Goal: Task Accomplishment & Management: Complete application form

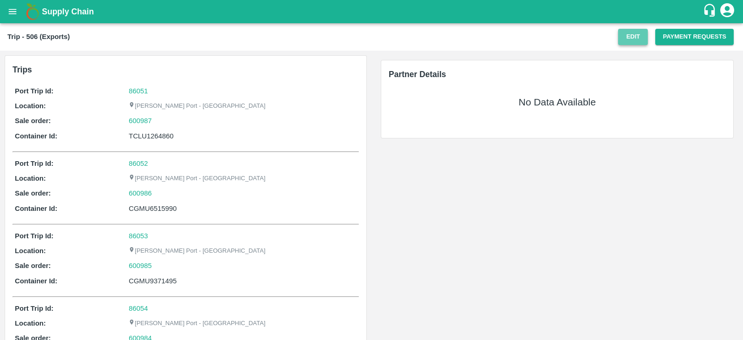
click at [633, 42] on button "Edit" at bounding box center [633, 37] width 30 height 16
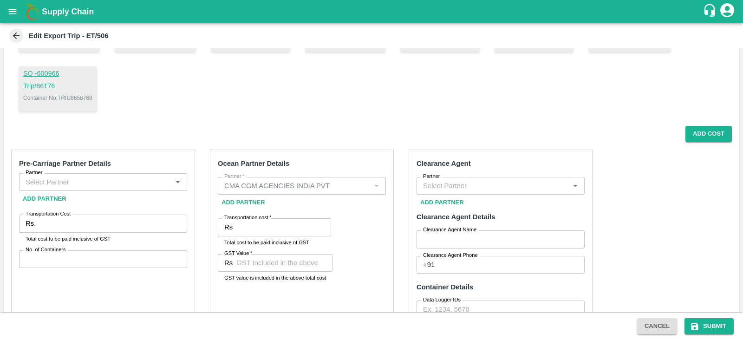
scroll to position [318, 0]
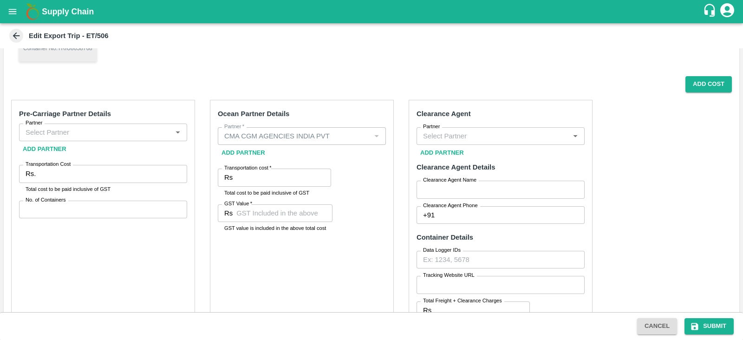
click at [164, 131] on input "Partner" at bounding box center [95, 132] width 147 height 12
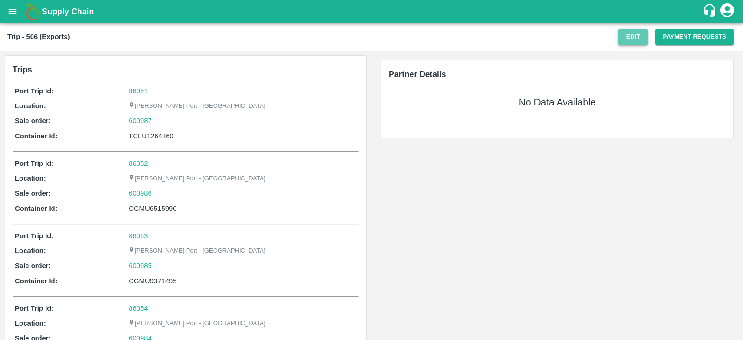
click at [636, 35] on button "Edit" at bounding box center [633, 37] width 30 height 16
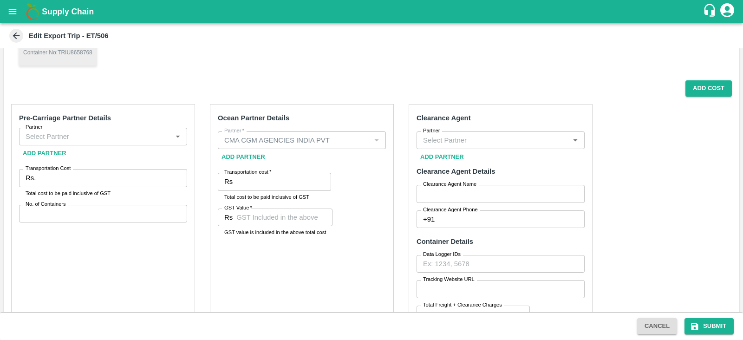
scroll to position [309, 0]
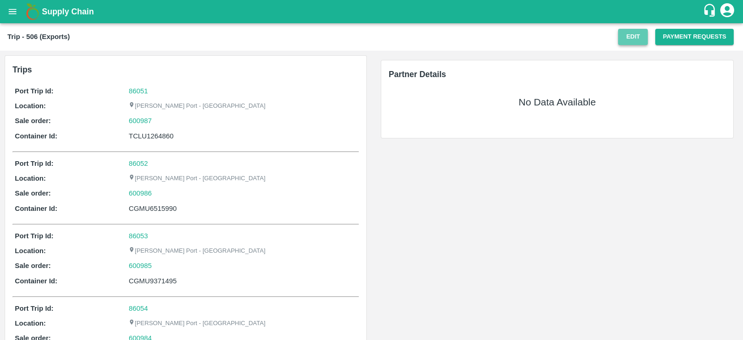
click at [627, 36] on button "Edit" at bounding box center [633, 37] width 30 height 16
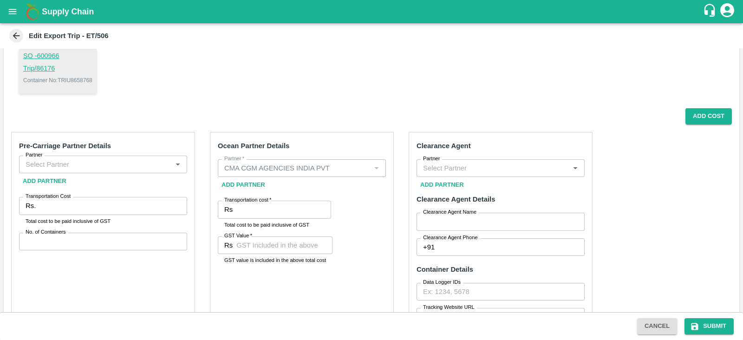
scroll to position [285, 0]
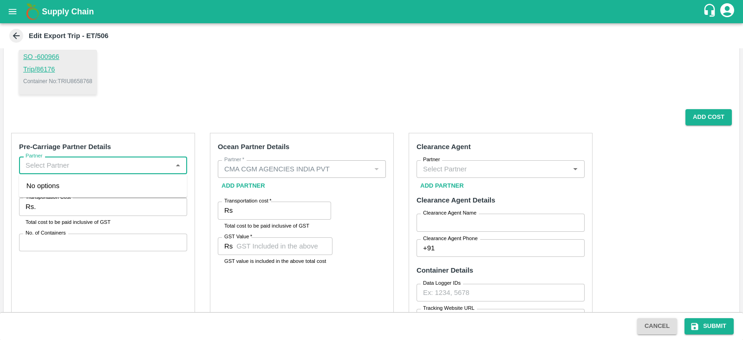
click at [160, 163] on input "Partner" at bounding box center [95, 165] width 147 height 12
click at [32, 163] on input "Partner" at bounding box center [95, 165] width 147 height 12
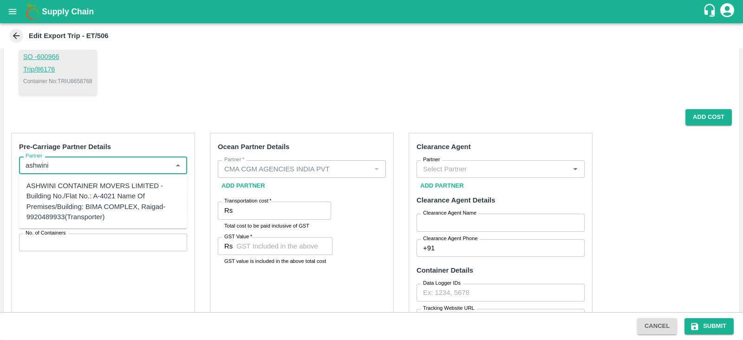
click at [81, 185] on div "ASHWINI CONTAINER MOVERS LIMITED -Building No./Flat No.: A-4021 Name Of Premise…" at bounding box center [102, 201] width 153 height 41
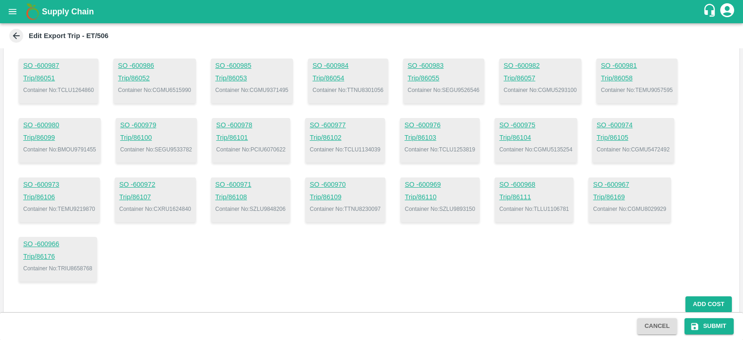
scroll to position [95, 0]
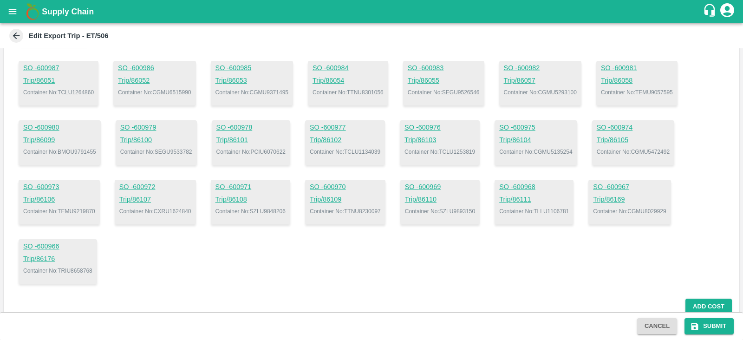
type input "ASHWINI CONTAINER MOVERS LIMITED -Building No./Flat No.: A-4021 Name Of Premise…"
click at [272, 89] on p "Container No: CGMU9371495" at bounding box center [252, 92] width 73 height 8
copy p "CGMU9371495"
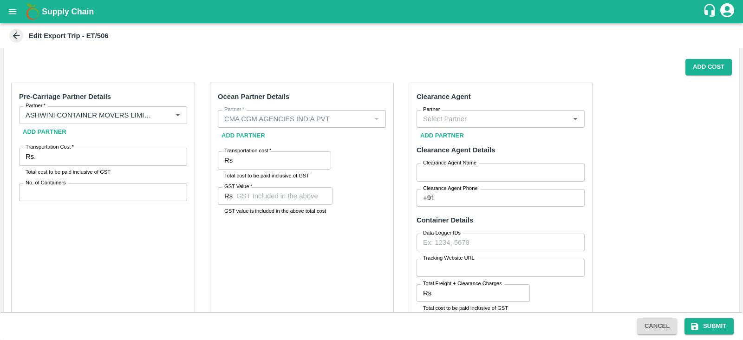
scroll to position [336, 0]
click at [144, 146] on input "Transportation Cost   *" at bounding box center [113, 155] width 148 height 18
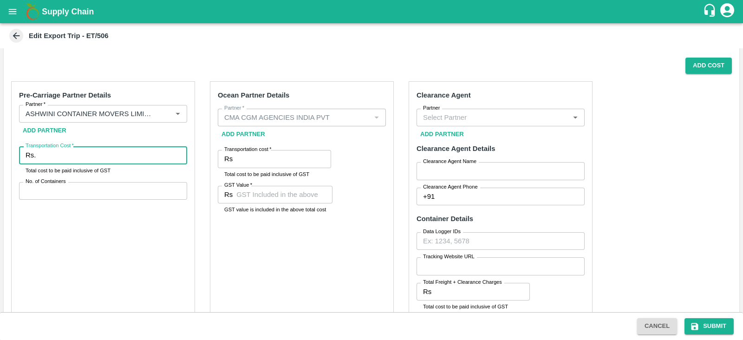
paste input "9371495"
click at [152, 154] on input "9371495" at bounding box center [113, 155] width 148 height 18
paste input "number"
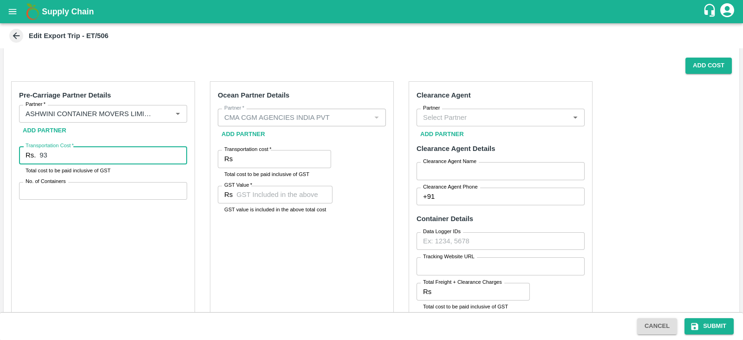
type input "9"
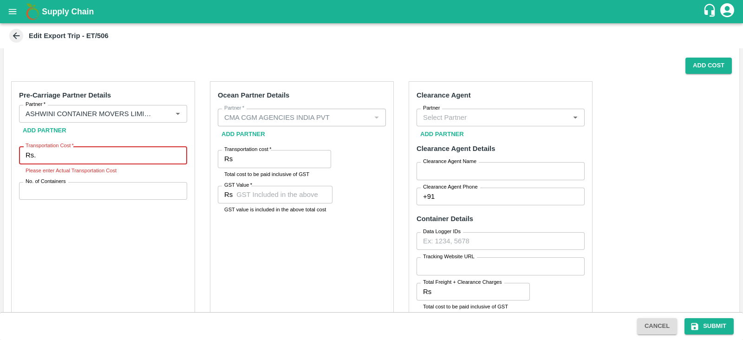
paste input "9371495"
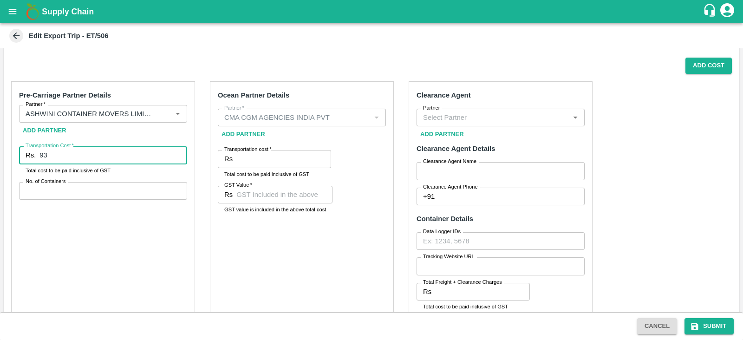
type input "9"
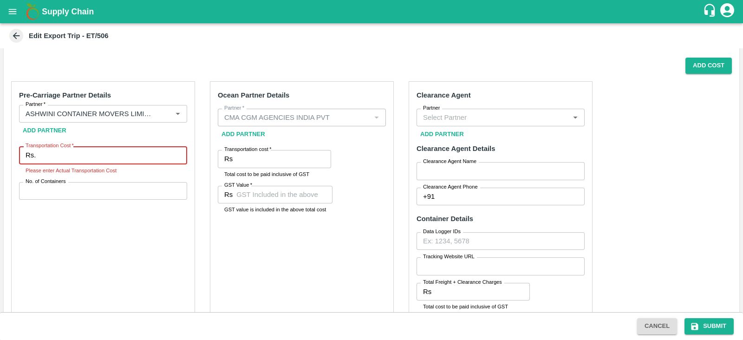
paste input "9371495"
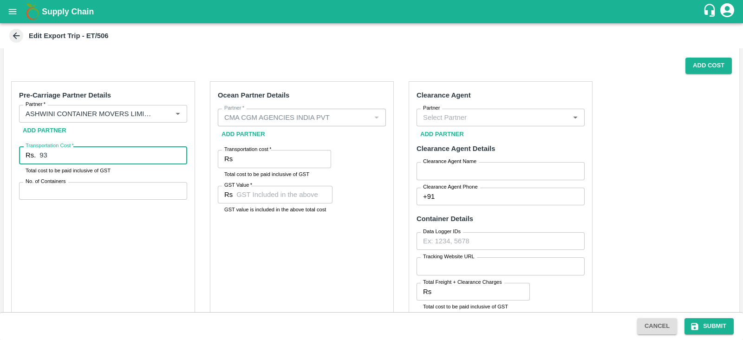
type input "9"
type input "857354.25"
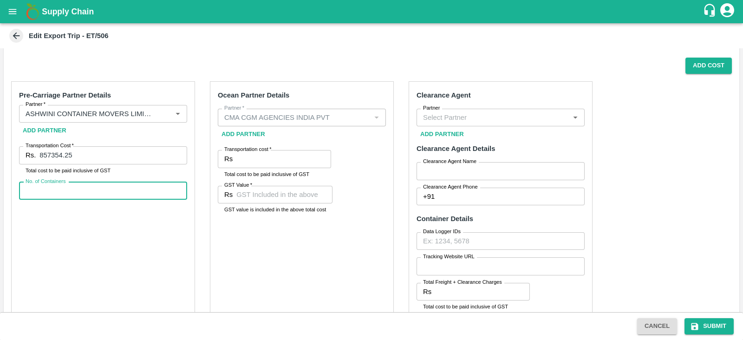
click at [119, 188] on input "No. of Containers" at bounding box center [103, 191] width 168 height 18
type input "24"
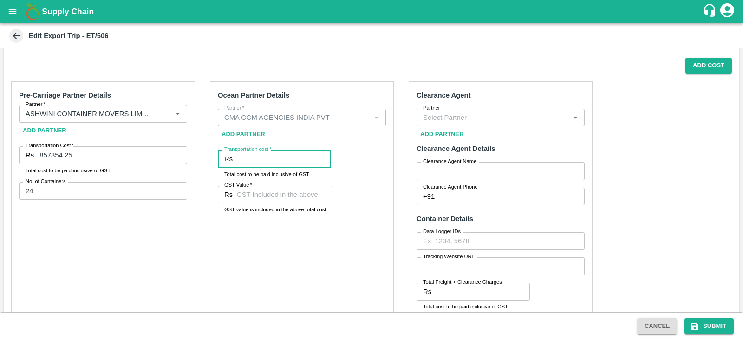
click at [273, 155] on input "Transportation cost   *" at bounding box center [283, 159] width 95 height 18
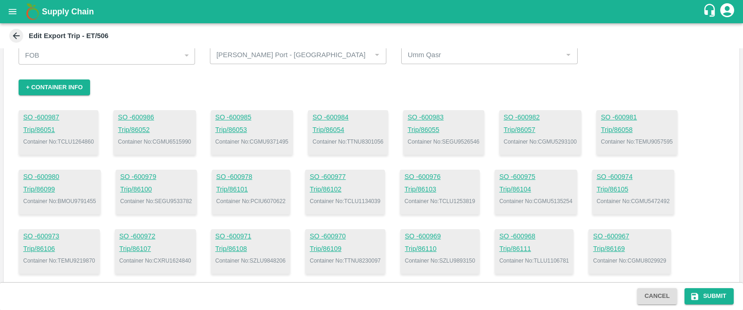
scroll to position [0, 0]
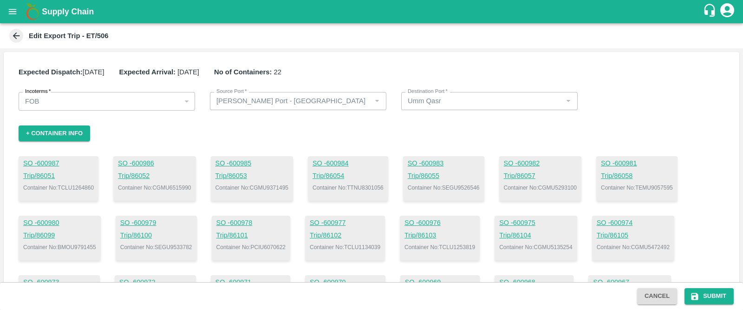
click at [17, 35] on icon at bounding box center [16, 36] width 10 height 10
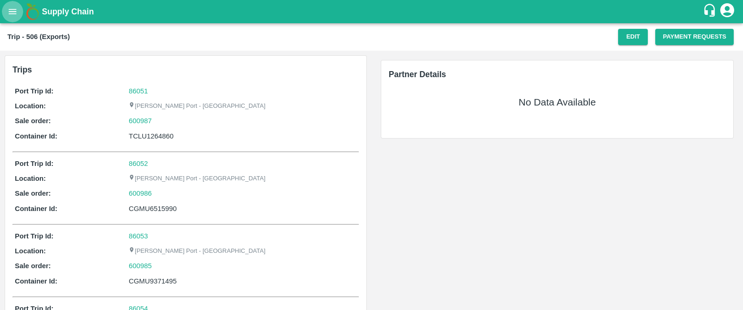
click at [15, 14] on icon "open drawer" at bounding box center [13, 11] width 8 height 5
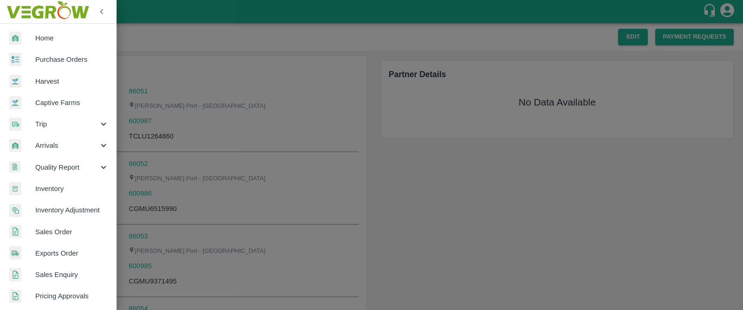
click at [221, 39] on div at bounding box center [371, 155] width 743 height 310
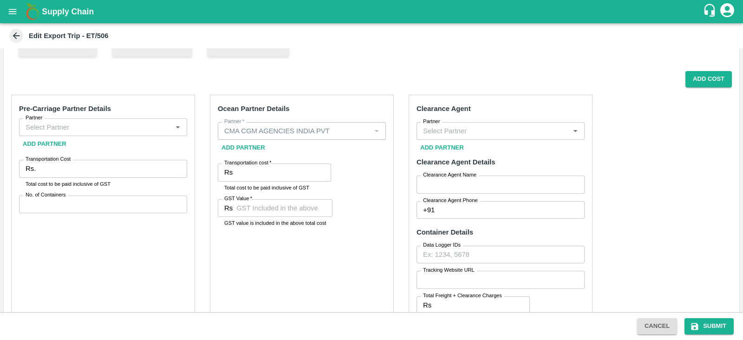
scroll to position [311, 0]
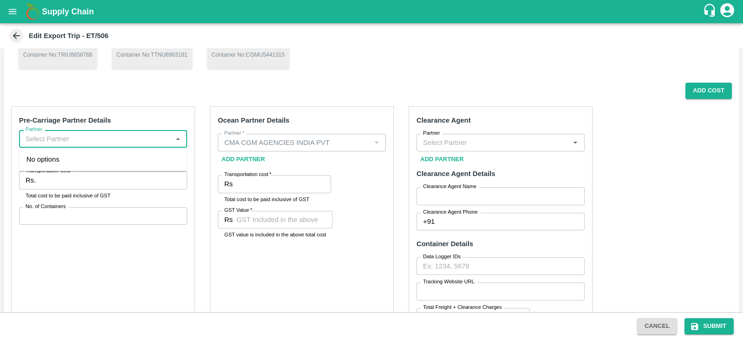
click at [139, 140] on input "Partner" at bounding box center [95, 139] width 147 height 12
type input "a"
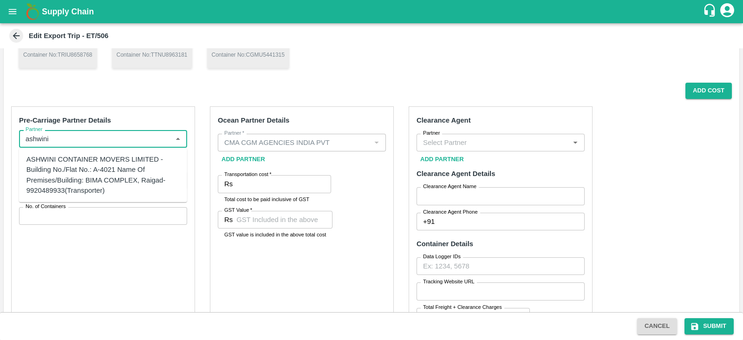
click at [96, 183] on div "ASHWINI CONTAINER MOVERS LIMITED -Building No./Flat No.: A-4021 Name Of Premise…" at bounding box center [102, 174] width 153 height 41
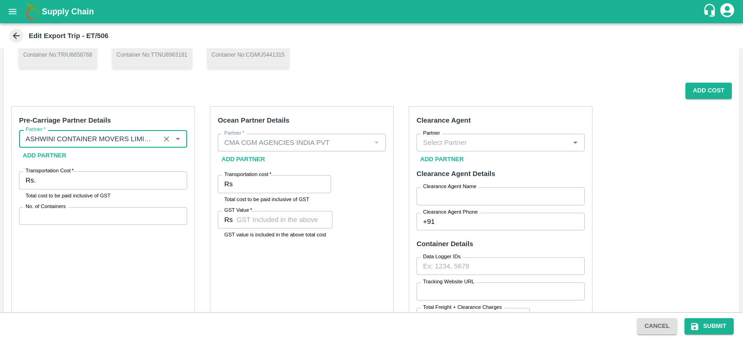
type input "ASHWINI CONTAINER MOVERS LIMITED -Building No./Flat No.: A-4021 Name Of Premise…"
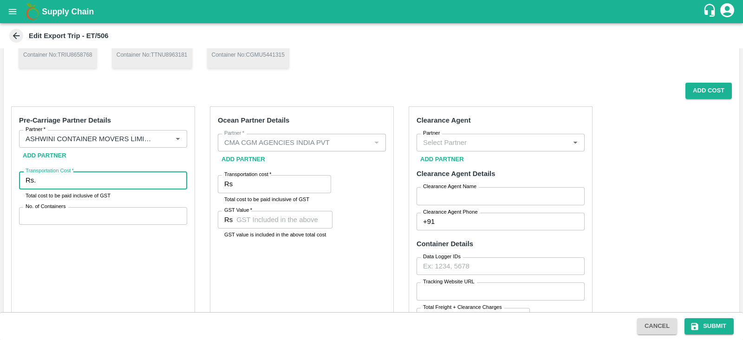
click at [84, 185] on input "Transportation Cost   *" at bounding box center [113, 180] width 148 height 18
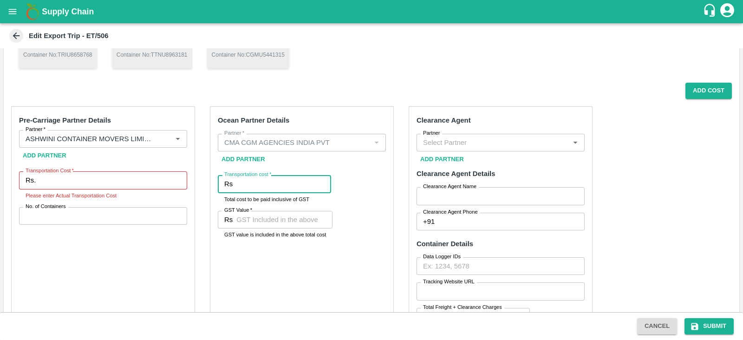
click at [262, 180] on input "Transportation cost   *" at bounding box center [283, 184] width 95 height 18
paste input "990597.44"
type input "990597.44"
click at [286, 217] on input "GST Value   *" at bounding box center [284, 220] width 96 height 18
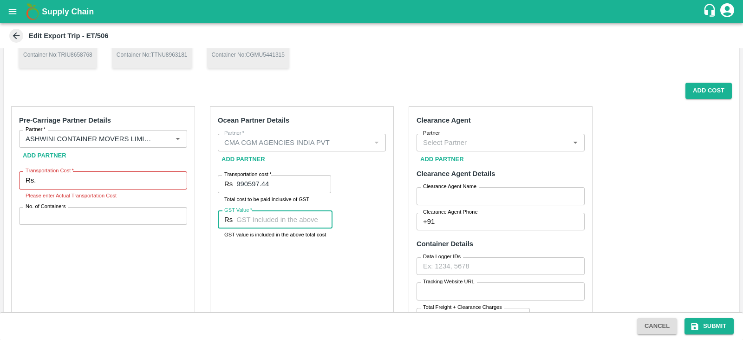
paste input "151108.09"
type input "151108.09"
click at [313, 273] on div "Ocean Partner Details Partner   * Partner   * Add Partner Transportation cost  …" at bounding box center [302, 246] width 184 height 281
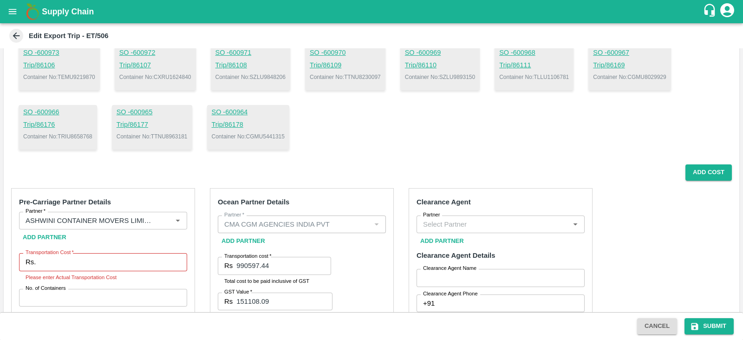
click at [264, 76] on p "Container No: SZLU9848206" at bounding box center [251, 77] width 70 height 8
copy p "SZLU9848206"
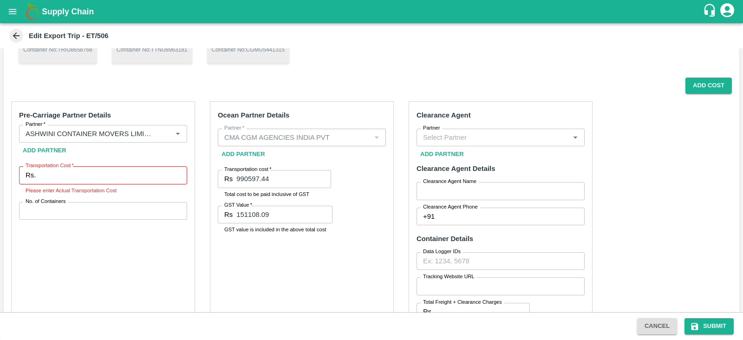
scroll to position [317, 0]
click at [331, 241] on div "Ocean Partner Details Partner   * Partner   * Add Partner Transportation cost  …" at bounding box center [302, 241] width 184 height 281
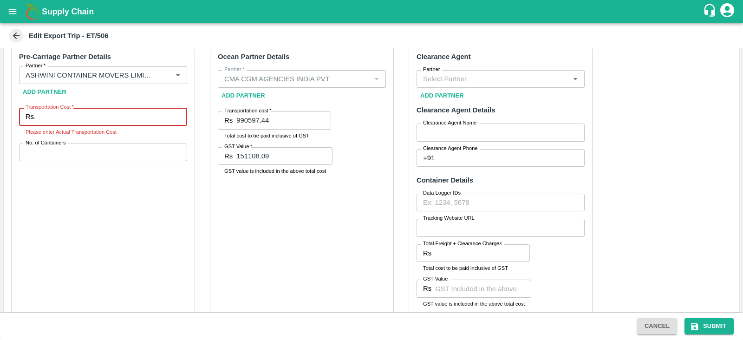
click at [142, 118] on input "Transportation Cost   *" at bounding box center [113, 117] width 148 height 18
click at [364, 173] on div "Ocean Partner Details Partner   * Partner   * Add Partner Transportation cost  …" at bounding box center [302, 183] width 184 height 281
click at [98, 114] on input "Transportation Cost   *" at bounding box center [113, 117] width 148 height 18
paste input "857354.25"
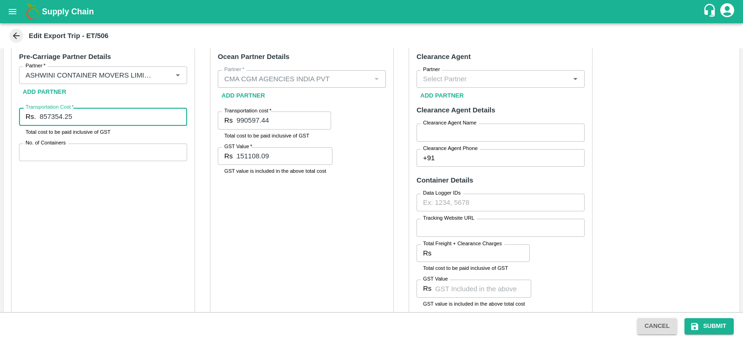
type input "857354.25"
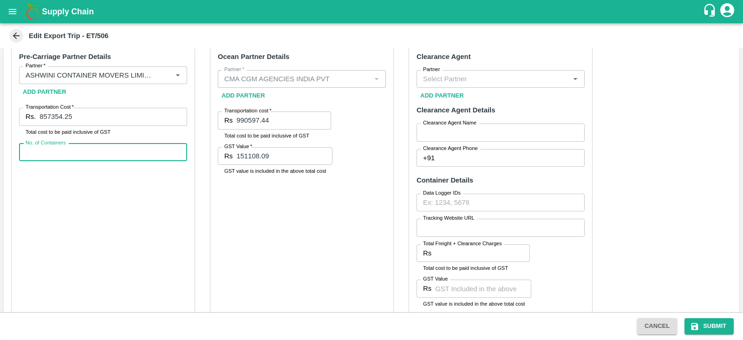
click at [98, 147] on input "No. of Containers" at bounding box center [103, 153] width 168 height 18
type input "24"
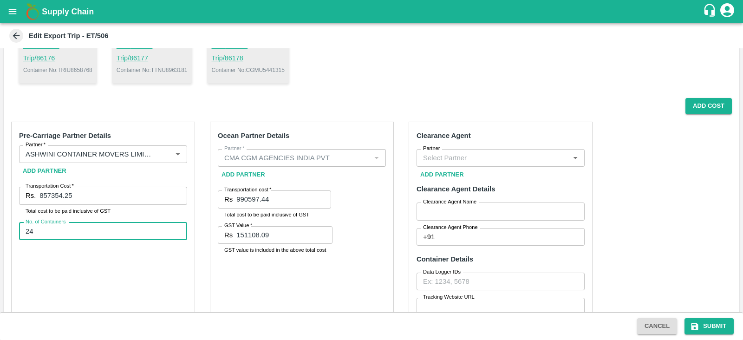
scroll to position [327, 0]
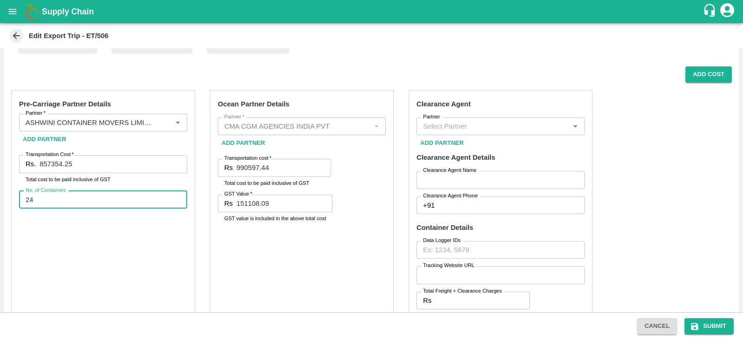
click at [328, 240] on div "Ocean Partner Details Partner   * Partner   * Add Partner Transportation cost  …" at bounding box center [302, 230] width 184 height 281
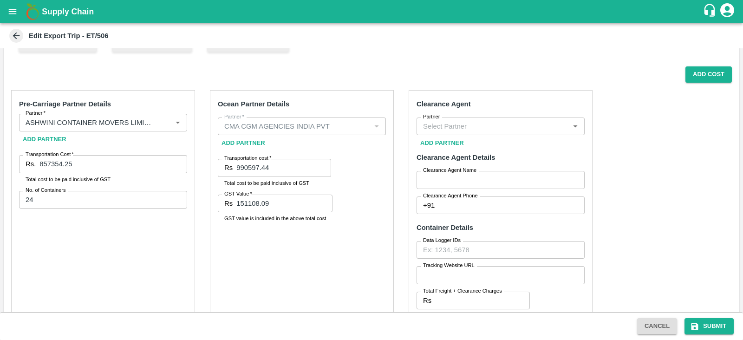
click at [486, 128] on input "Partner" at bounding box center [492, 126] width 147 height 12
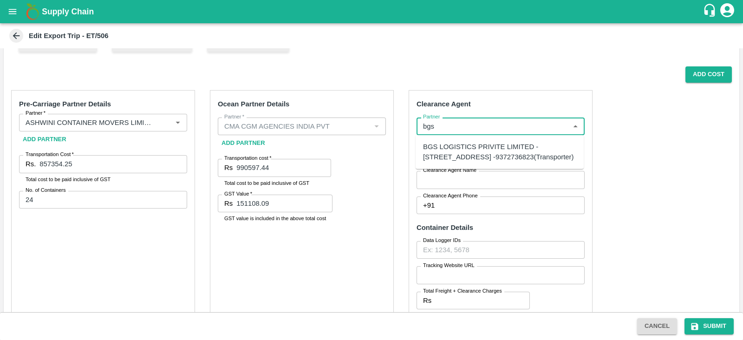
click at [479, 146] on div "BGS LOGISTICS PRIVITE LIMITED -[STREET_ADDRESS] -9372736823(Transporter)" at bounding box center [499, 152] width 153 height 21
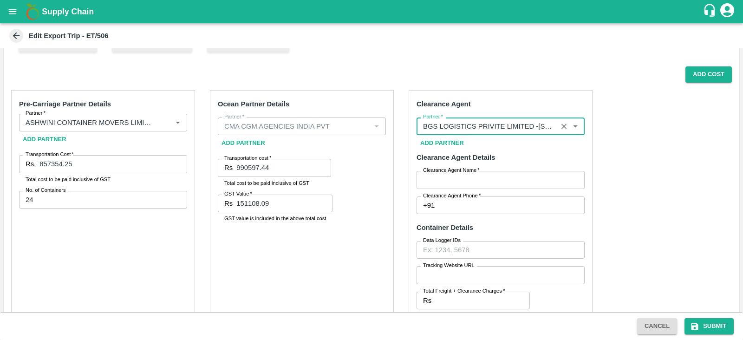
type input "BGS LOGISTICS PRIVITE LIMITED -[STREET_ADDRESS] -9372736823(Transporter)"
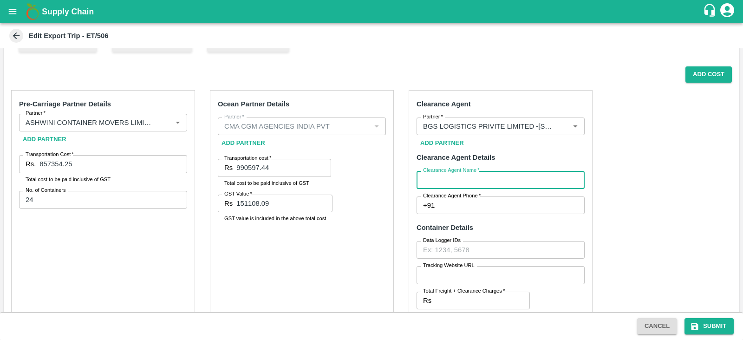
click at [458, 180] on input "Clearance Agent Name   *" at bounding box center [501, 180] width 168 height 18
type input "b"
type input "BGS"
click at [480, 202] on input "Clearance Agent Phone   *" at bounding box center [511, 205] width 146 height 18
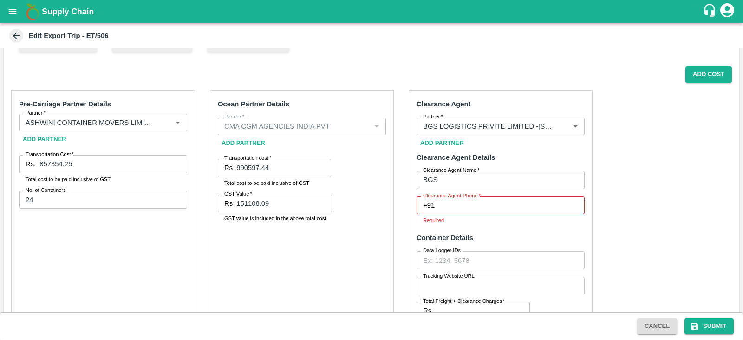
click at [620, 144] on div "Pre-Carriage Partner Details Partner   * Partner   * Add Partner Transportation…" at bounding box center [372, 317] width 736 height 469
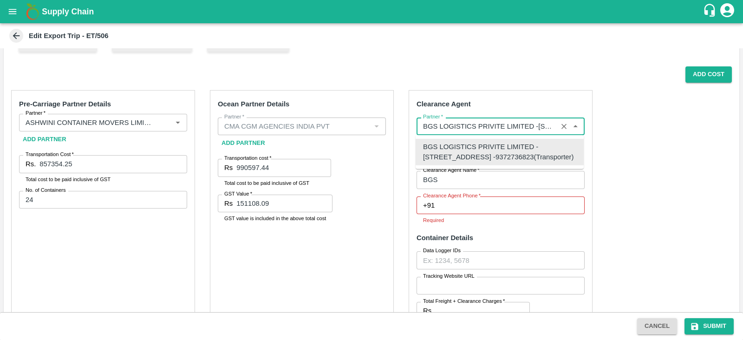
click at [518, 125] on input "Partner   *" at bounding box center [486, 126] width 135 height 12
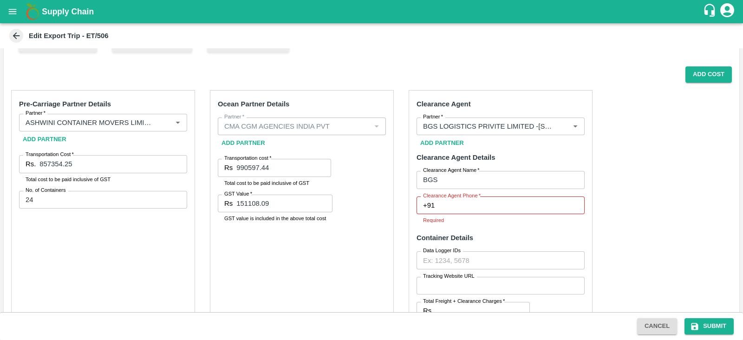
click at [638, 158] on div "Pre-Carriage Partner Details Partner   * Partner   * Add Partner Transportation…" at bounding box center [372, 317] width 736 height 469
click at [487, 205] on input "Clearance Agent Phone   *" at bounding box center [511, 205] width 146 height 18
type input "9318355118"
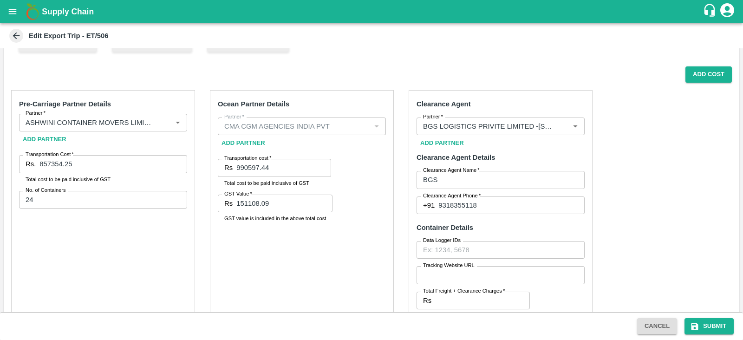
click at [653, 180] on div "Pre-Carriage Partner Details Partner   * Partner   * Add Partner Transportation…" at bounding box center [372, 312] width 736 height 458
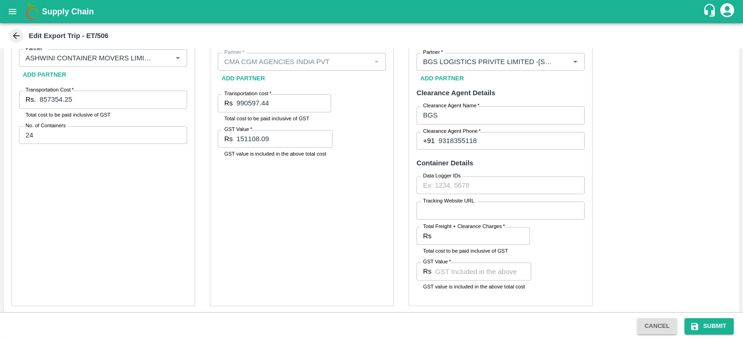
scroll to position [436, 0]
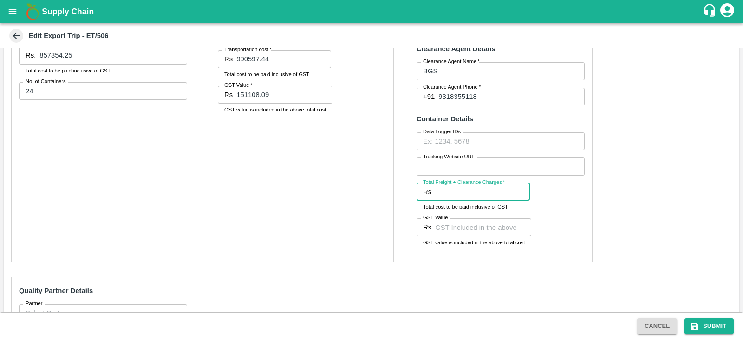
click at [476, 191] on input "Total Freight + Clearance Charges   *" at bounding box center [482, 192] width 95 height 18
paste input "857354.25"
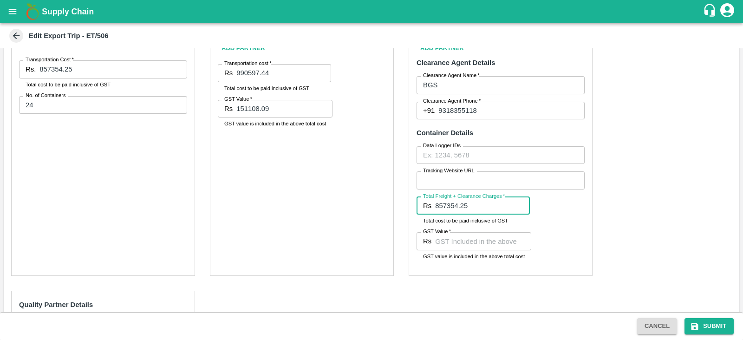
scroll to position [422, 0]
type input "857354.25"
click at [477, 212] on input "857354.25" at bounding box center [482, 206] width 95 height 18
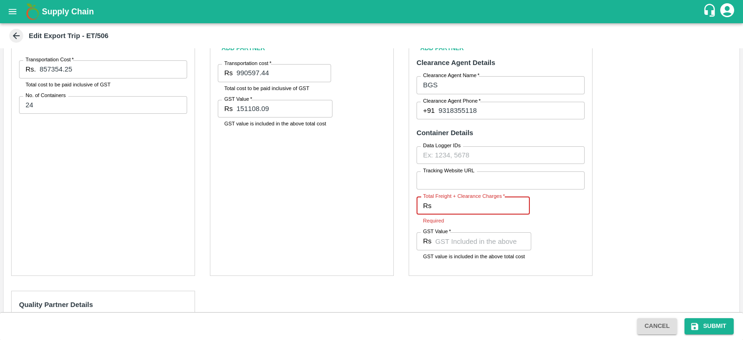
paste input "857354.25"
type input "8"
type input "118944.00"
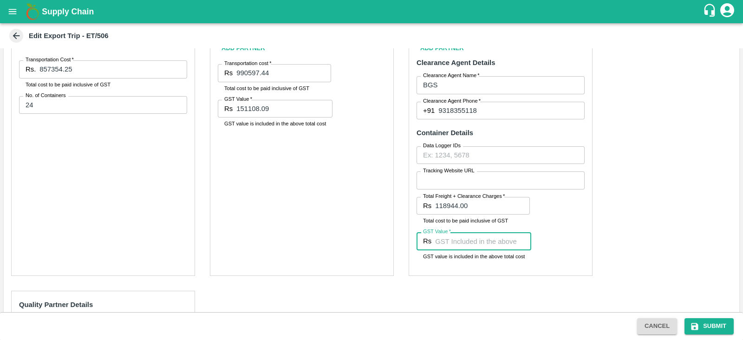
click at [448, 238] on input "GST Value   *" at bounding box center [483, 241] width 96 height 18
paste input "857354.25"
type input "8"
type input "9072"
click at [359, 188] on div "Ocean Partner Details Partner   * Partner   * Add Partner Transportation cost  …" at bounding box center [302, 135] width 184 height 281
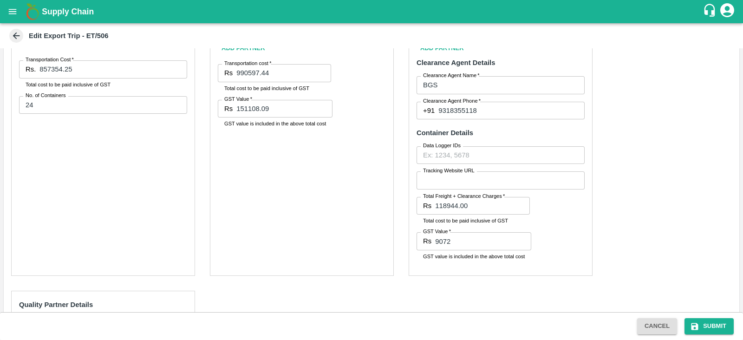
click at [365, 203] on div "Ocean Partner Details Partner   * Partner   * Add Partner Transportation cost  …" at bounding box center [302, 135] width 184 height 281
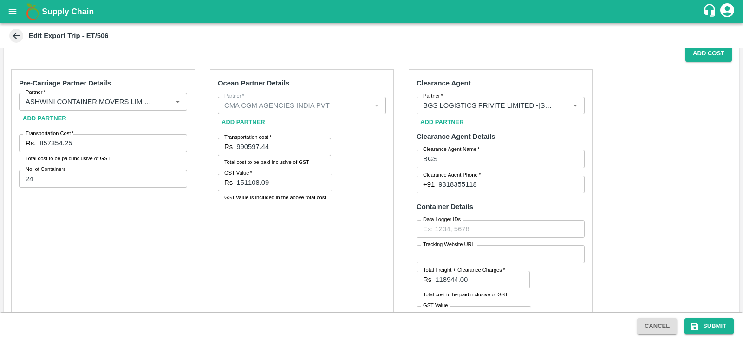
click at [365, 203] on div "Ocean Partner Details Partner   * Partner   * Add Partner Transportation cost  …" at bounding box center [302, 209] width 184 height 281
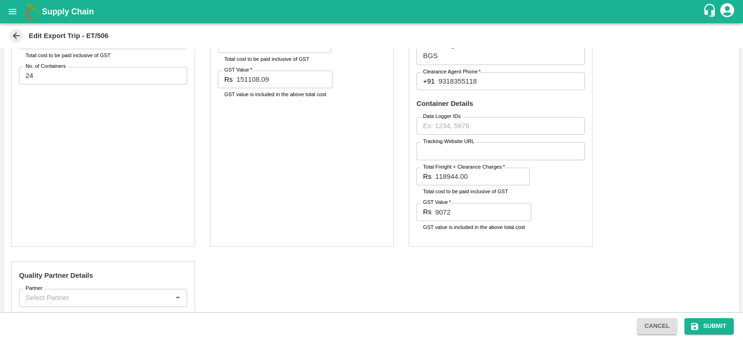
scroll to position [559, 0]
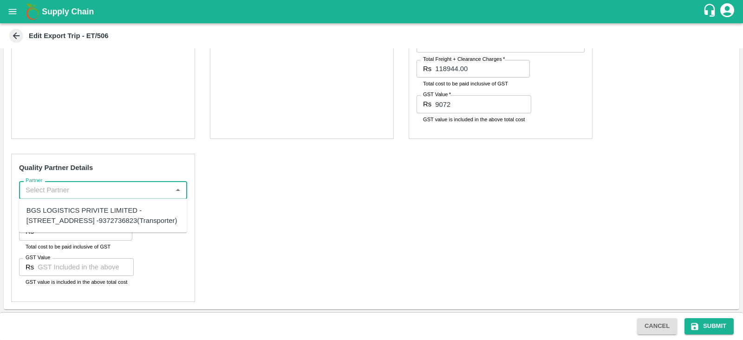
click at [140, 187] on input "Partner" at bounding box center [95, 190] width 147 height 12
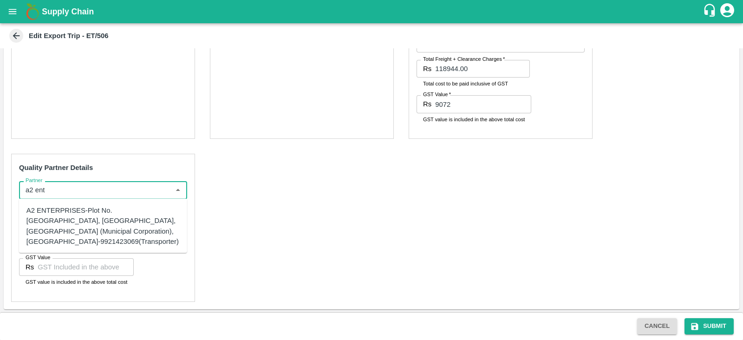
click at [96, 226] on div "A2 ENTERPRISES-Plot No.[GEOGRAPHIC_DATA], [GEOGRAPHIC_DATA], [GEOGRAPHIC_DATA] …" at bounding box center [102, 225] width 153 height 41
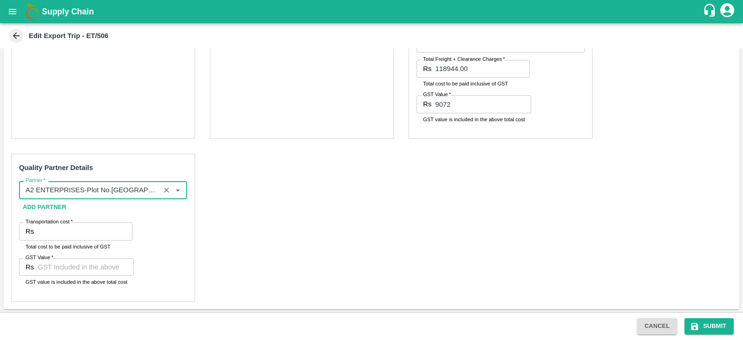
type input "A2 ENTERPRISES-Plot No.[GEOGRAPHIC_DATA], [GEOGRAPHIC_DATA], [GEOGRAPHIC_DATA] …"
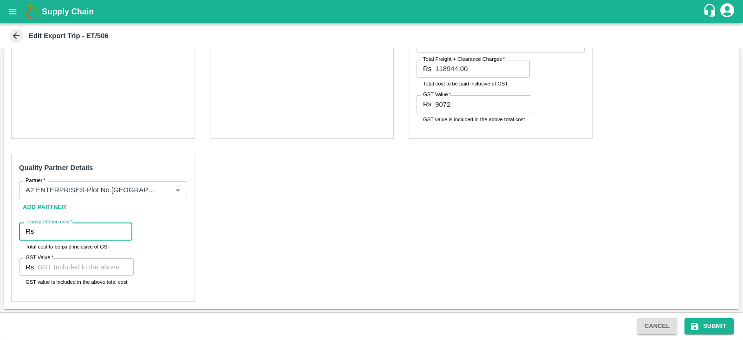
click at [59, 231] on input "Transportation cost   *" at bounding box center [85, 231] width 95 height 18
type input "14600"
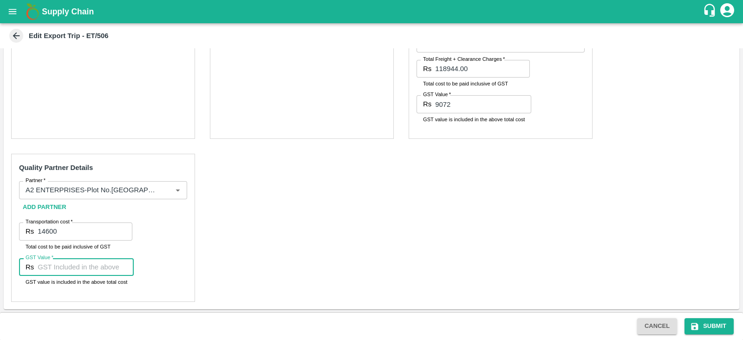
click at [67, 268] on input "GST Value   *" at bounding box center [86, 267] width 96 height 18
type input "00"
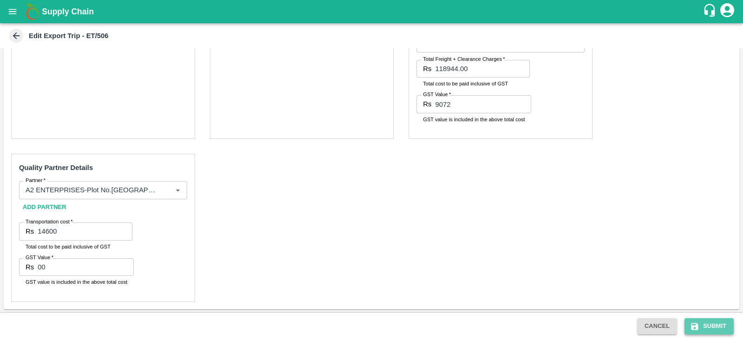
click at [700, 330] on button "Submit" at bounding box center [709, 326] width 49 height 16
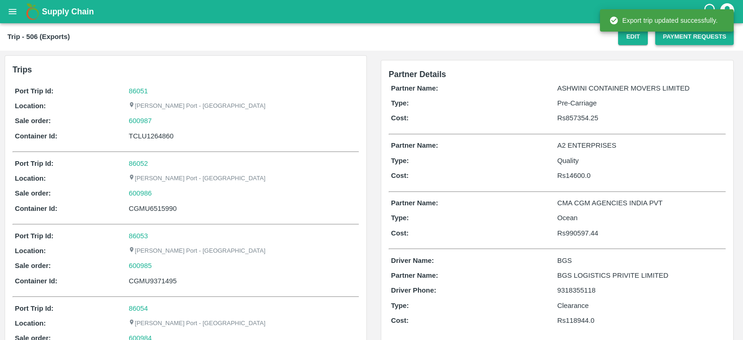
click at [673, 42] on button "Payment Requests" at bounding box center [694, 37] width 78 height 16
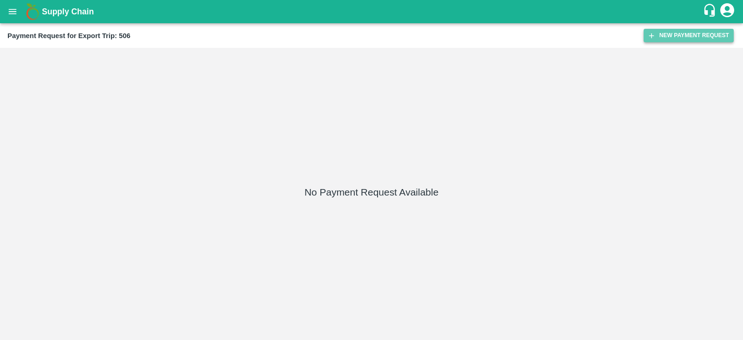
click at [686, 38] on button "New Payment Request" at bounding box center [689, 35] width 90 height 13
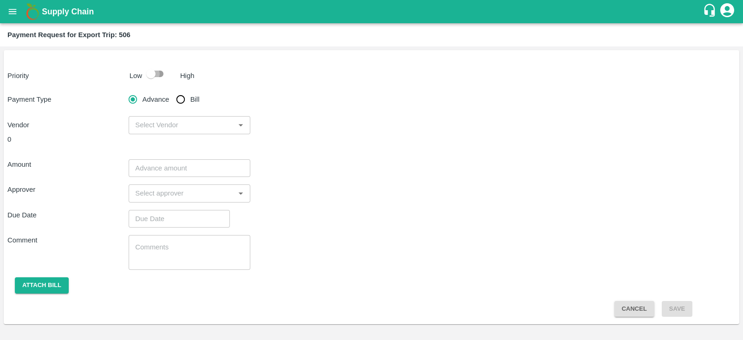
click at [151, 71] on input "checkbox" at bounding box center [150, 74] width 53 height 18
checkbox input "true"
click at [207, 127] on input "input" at bounding box center [181, 125] width 100 height 12
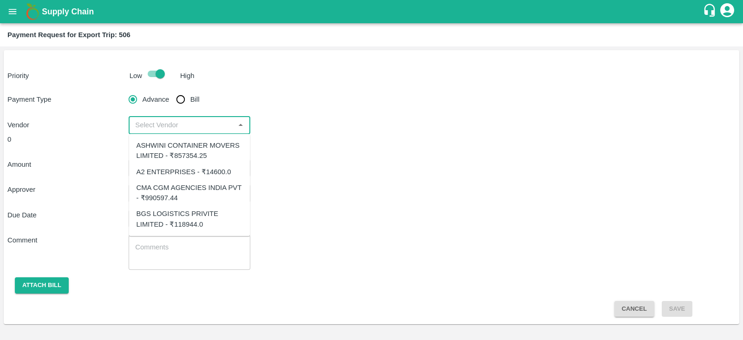
click at [192, 192] on div "CMA CGM AGENCIES INDIA PVT - ₹990597.44" at bounding box center [190, 193] width 106 height 21
type input "CMA CGM AGENCIES INDIA PVT - ₹990597.44"
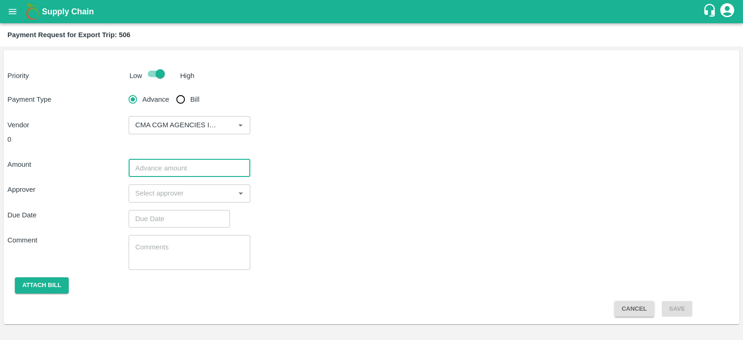
click at [221, 164] on input "number" at bounding box center [189, 168] width 121 height 18
paste input "990597.44"
type input "990597.44"
click at [309, 163] on div "Amount 990597.44 ​" at bounding box center [371, 168] width 728 height 18
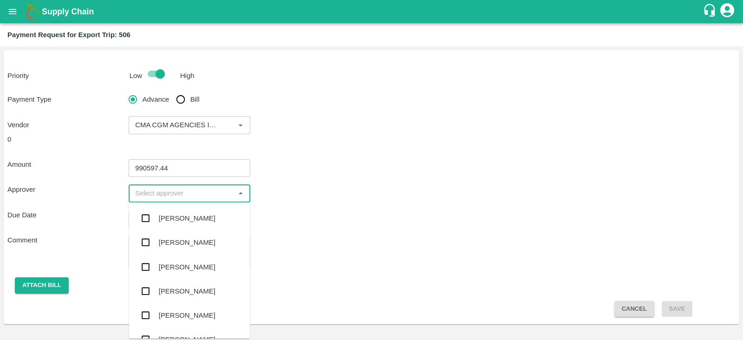
click at [208, 190] on input "input" at bounding box center [181, 193] width 100 height 12
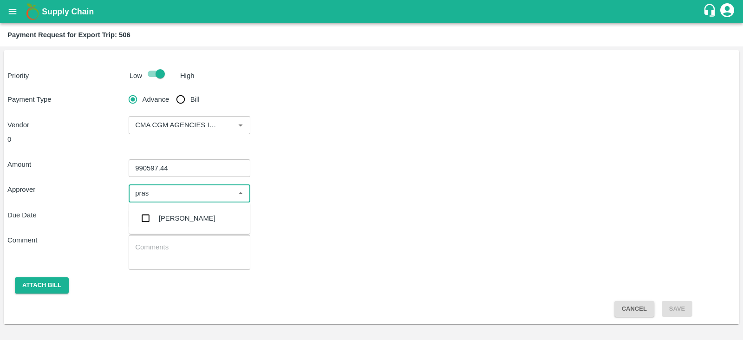
type input "prasa"
click at [191, 212] on div "[PERSON_NAME]" at bounding box center [189, 218] width 121 height 24
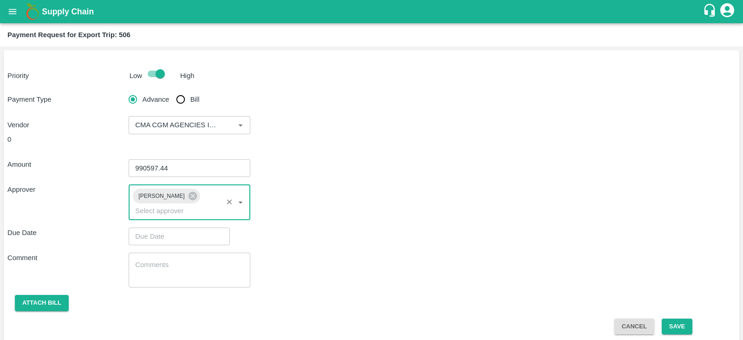
type input "DD/MM/YYYY hh:mm aa"
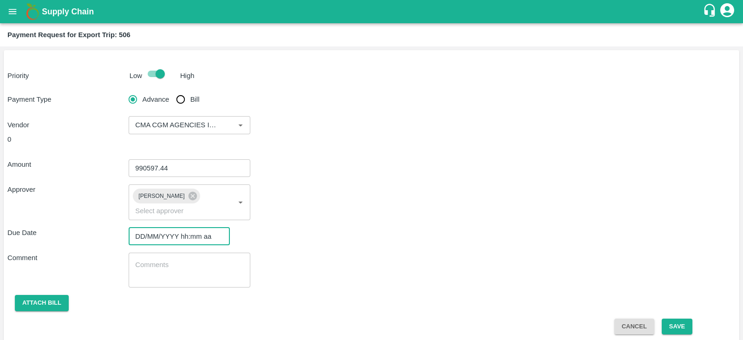
click at [182, 228] on input "DD/MM/YYYY hh:mm aa" at bounding box center [176, 237] width 95 height 18
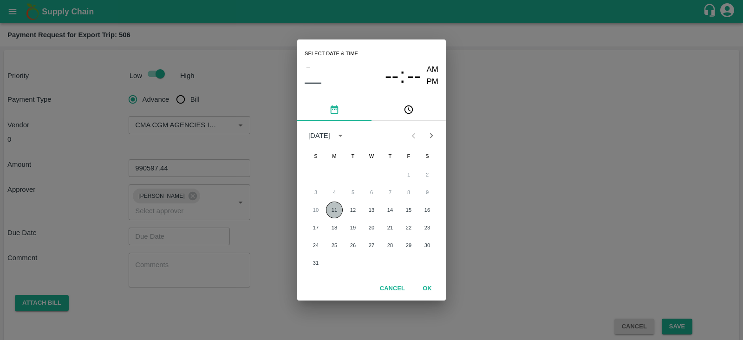
click at [332, 208] on button "11" at bounding box center [334, 210] width 17 height 17
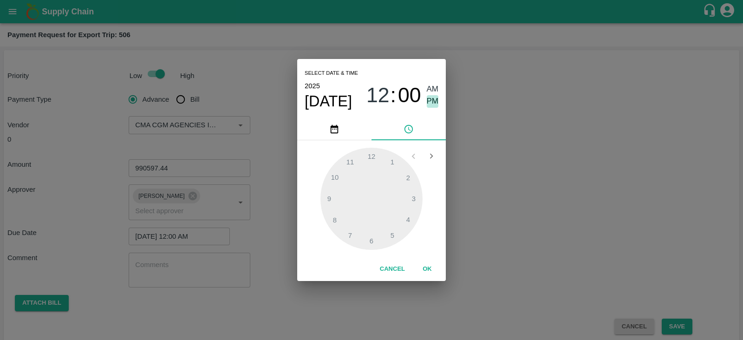
click at [434, 100] on span "PM" at bounding box center [433, 101] width 12 height 13
click at [412, 196] on div at bounding box center [371, 199] width 102 height 102
type input "[DATE] 03:00 PM"
click at [427, 263] on button "OK" at bounding box center [427, 269] width 30 height 16
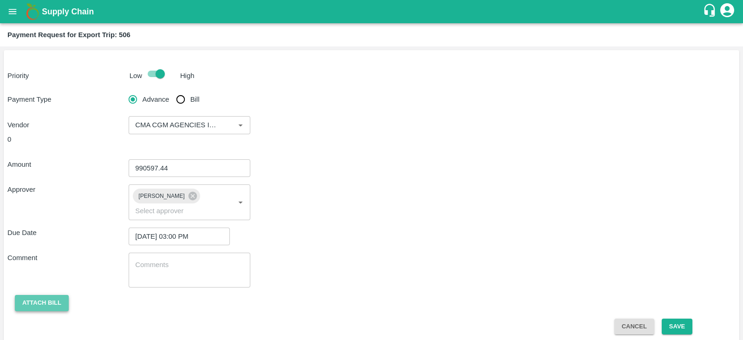
click at [51, 295] on button "Attach bill" at bounding box center [42, 303] width 54 height 16
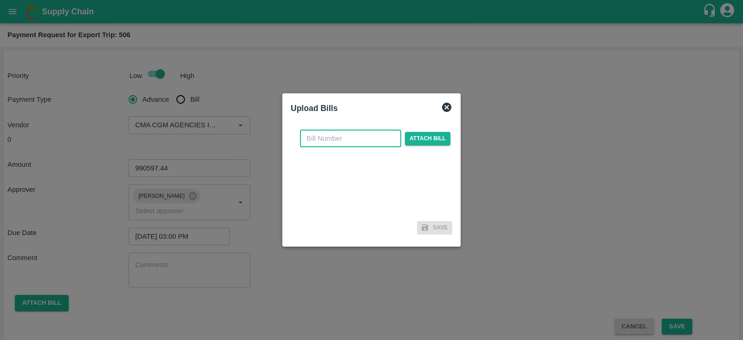
click at [360, 139] on input "text" at bounding box center [350, 139] width 101 height 18
paste input "INEMHC26053476"
type input "INEMHC26053476"
click at [407, 139] on span "Attach bill" at bounding box center [428, 138] width 46 height 13
click at [0, 0] on input "Attach bill" at bounding box center [0, 0] width 0 height 0
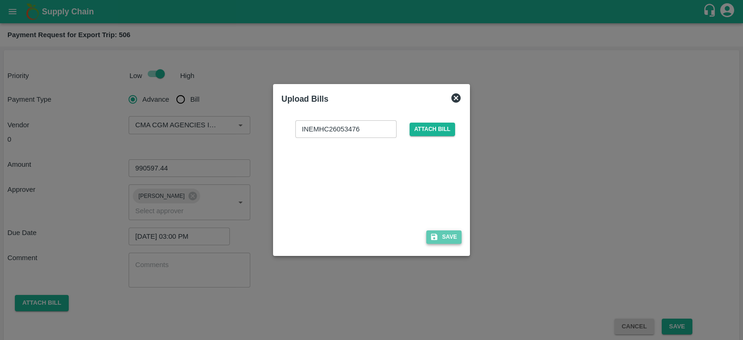
click at [448, 233] on button "Save" at bounding box center [443, 236] width 35 height 13
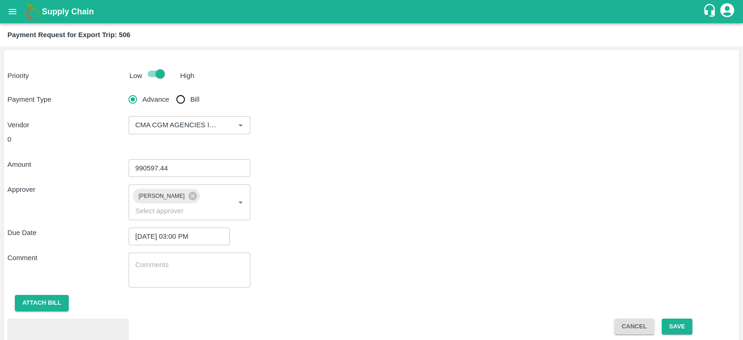
scroll to position [43, 0]
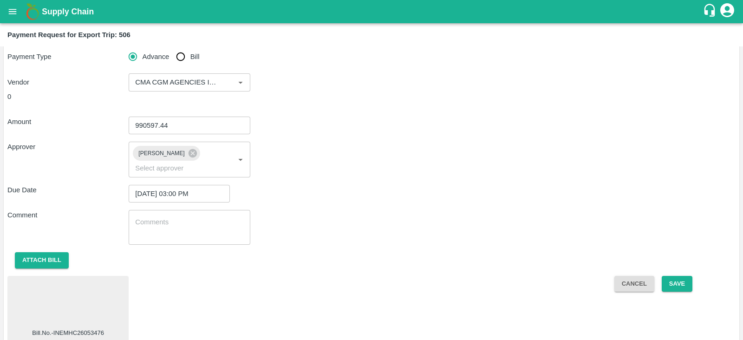
click at [71, 287] on div at bounding box center [68, 304] width 114 height 49
click at [680, 276] on button "Save" at bounding box center [677, 284] width 31 height 16
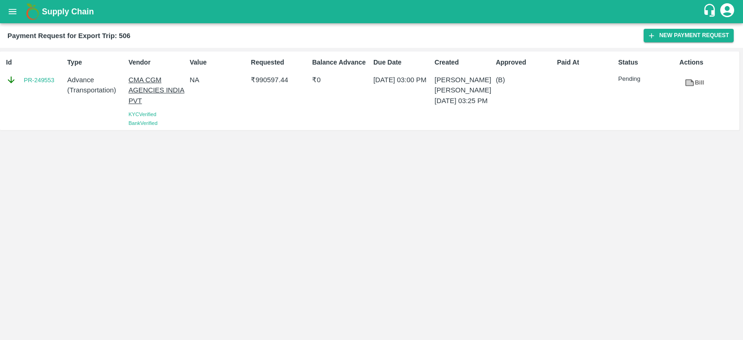
click at [38, 95] on div "Id PR-249553" at bounding box center [32, 91] width 61 height 74
copy link "PR-249553"
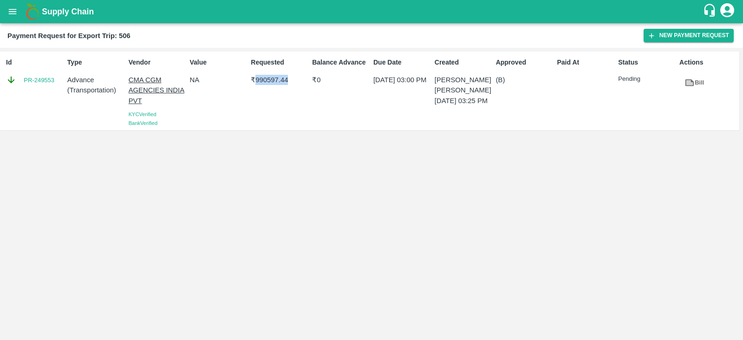
drag, startPoint x: 255, startPoint y: 85, endPoint x: 288, endPoint y: 94, distance: 34.6
click at [288, 94] on div "Requested ₹ 990597.44" at bounding box center [277, 91] width 61 height 74
copy p "990597.44"
click at [509, 172] on div "Id PR-249553 Type Advance ( Transportation ) Vendor CMA CGM AGENCIES INDIA PVT …" at bounding box center [371, 194] width 743 height 292
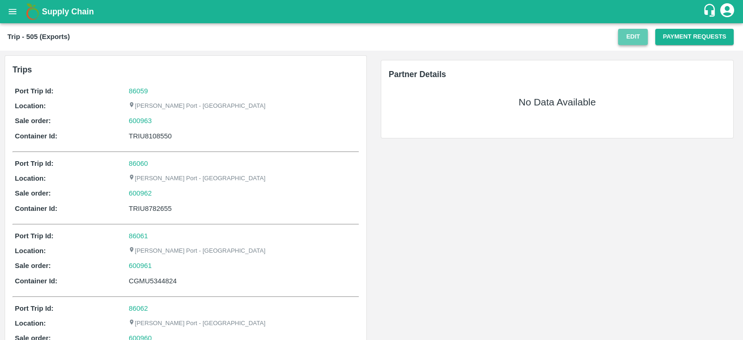
click at [642, 37] on button "Edit" at bounding box center [633, 37] width 30 height 16
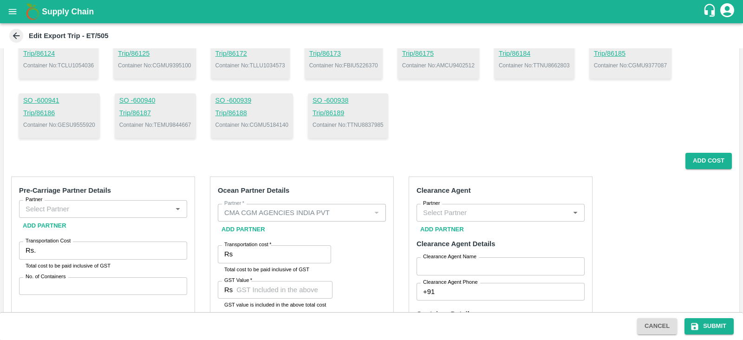
scroll to position [356, 0]
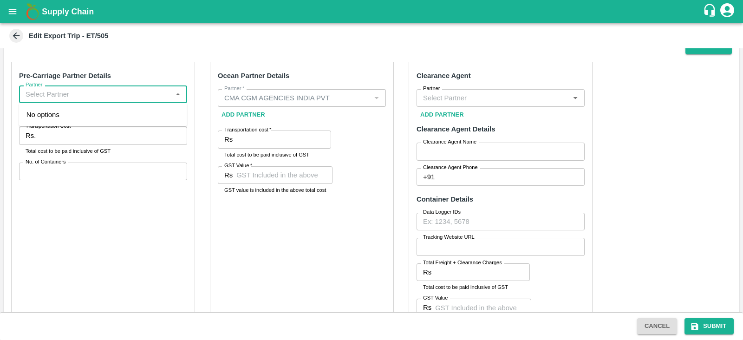
click at [151, 95] on input "Partner" at bounding box center [95, 94] width 147 height 12
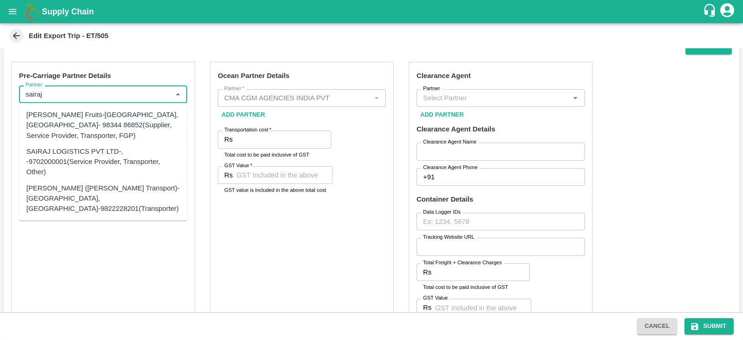
click at [109, 157] on div "SAIRAJ LOGISTICS PVT LTD-, -9702000001(Service Provider, Transporter, Other)" at bounding box center [102, 161] width 153 height 31
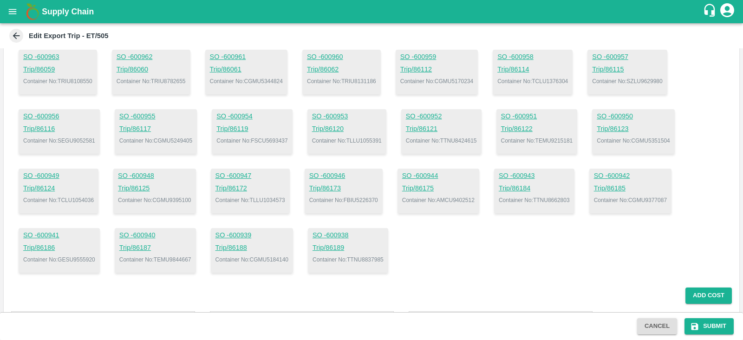
scroll to position [103, 0]
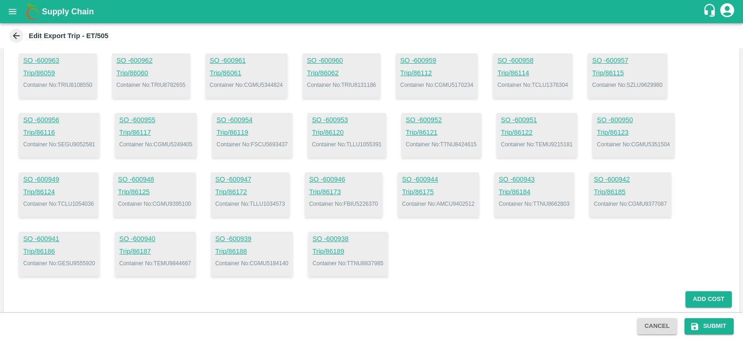
type input "SAIRAJ LOGISTICS PVT LTD-, -9702000001(Service Provider, Transporter, Other)"
click at [275, 85] on p "Container No: CGMU5344824" at bounding box center [246, 85] width 73 height 8
copy p "CGMU5344824"
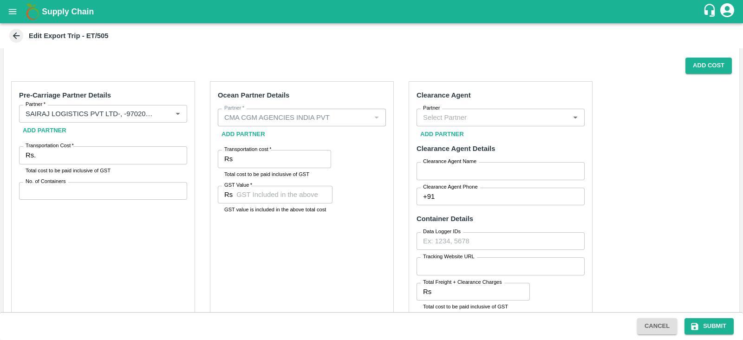
scroll to position [334, 0]
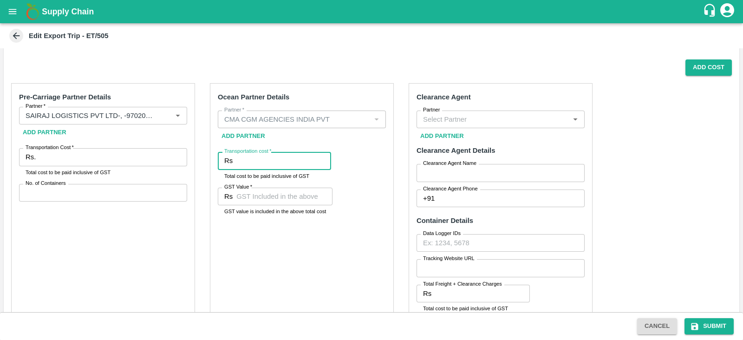
click at [286, 162] on input "Transportation cost   *" at bounding box center [283, 161] width 95 height 18
paste input "1031112.98"
type input "1031112.98"
click at [298, 196] on input "GST Value   *" at bounding box center [284, 197] width 96 height 18
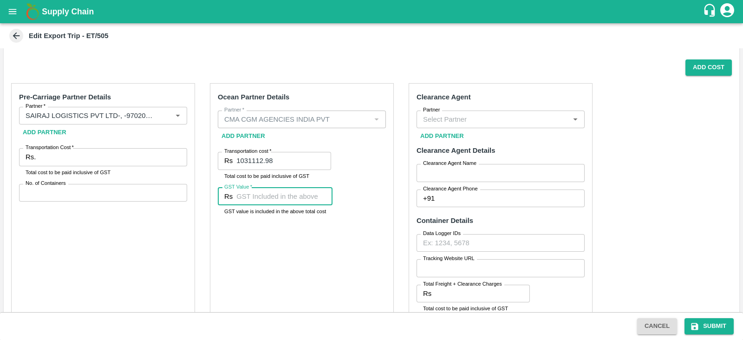
paste input "157288.43"
type input "157288.43"
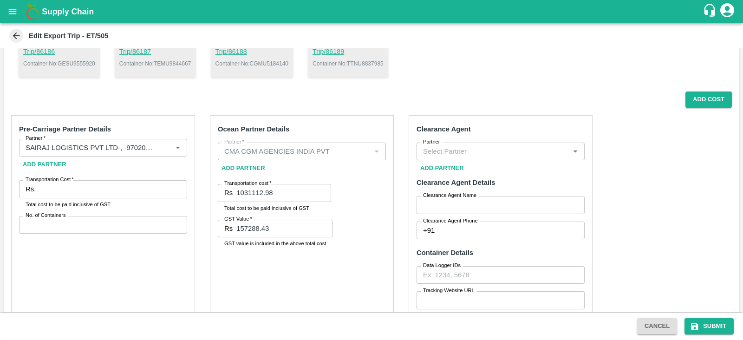
click at [355, 237] on div "Ocean Partner Details Partner   * Partner   * Add Partner Transportation cost  …" at bounding box center [302, 255] width 184 height 281
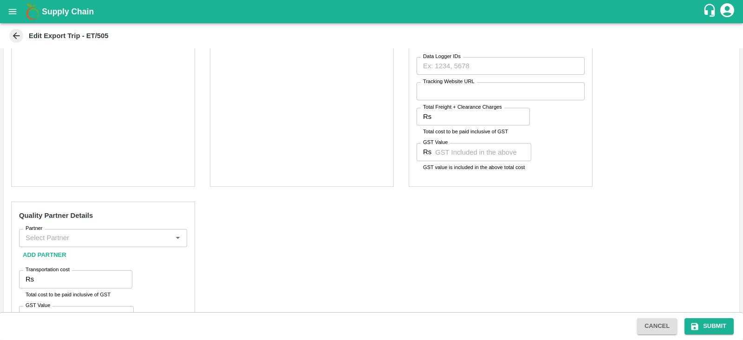
scroll to position [559, 0]
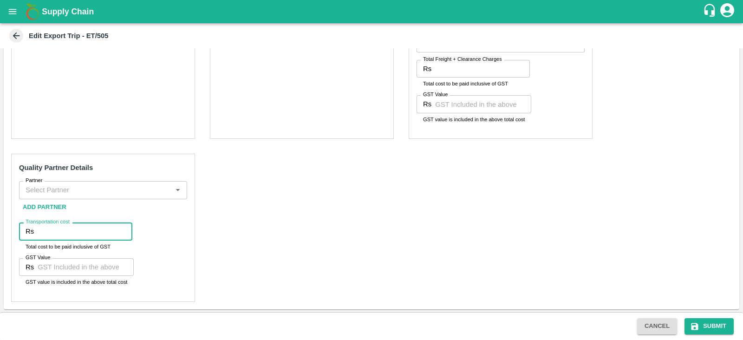
click at [92, 237] on input "Transportation cost" at bounding box center [85, 231] width 95 height 18
paste input "16300"
type input "16300"
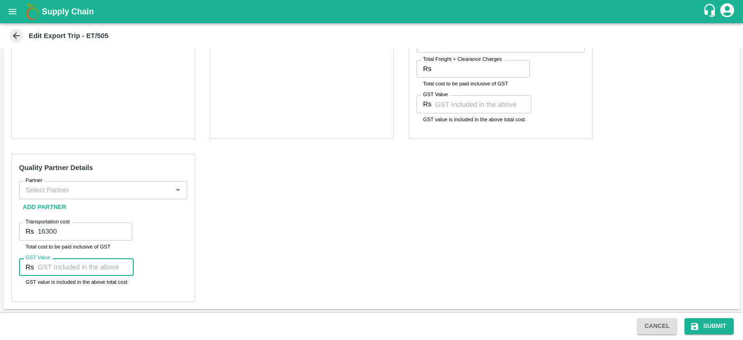
click at [58, 264] on input "GST Value" at bounding box center [86, 267] width 96 height 18
type input "00"
click at [70, 190] on input "Partner" at bounding box center [95, 190] width 147 height 12
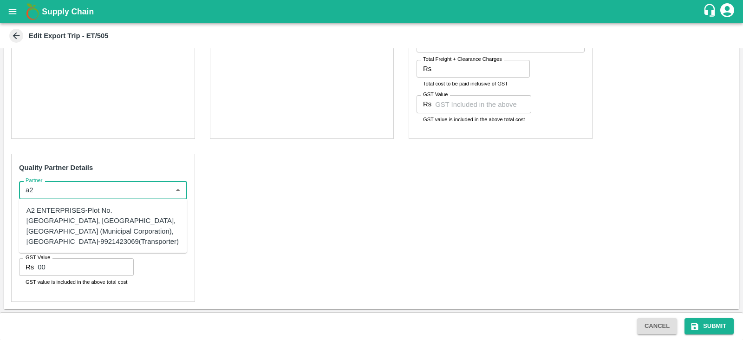
click at [67, 227] on div "A2 ENTERPRISES-Plot No.[GEOGRAPHIC_DATA], [GEOGRAPHIC_DATA], [GEOGRAPHIC_DATA] …" at bounding box center [102, 225] width 153 height 41
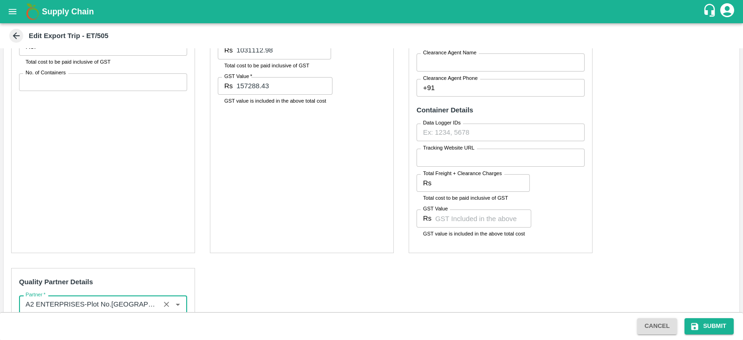
scroll to position [339, 0]
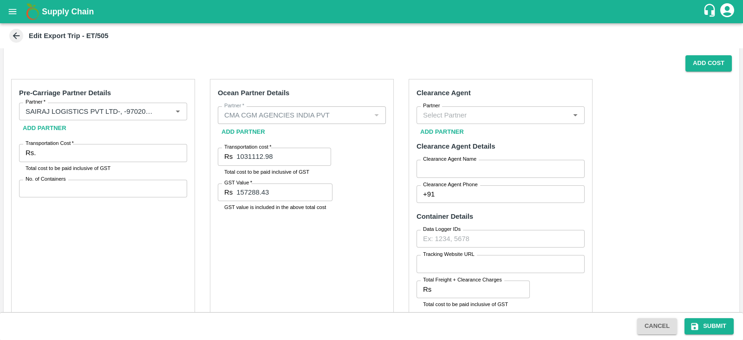
type input "A2 ENTERPRISES-Plot No.[GEOGRAPHIC_DATA], [GEOGRAPHIC_DATA], [GEOGRAPHIC_DATA] …"
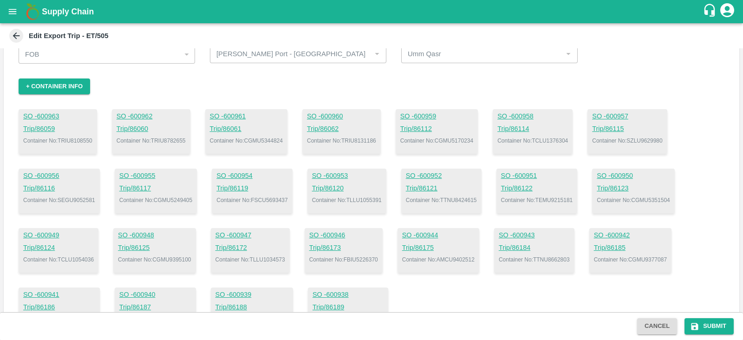
scroll to position [0, 0]
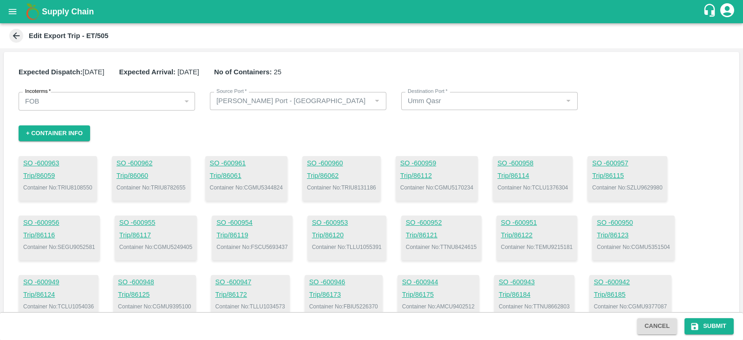
click at [87, 187] on p "Container No: TRIU8108550" at bounding box center [57, 187] width 69 height 8
copy p "TRIU8108550"
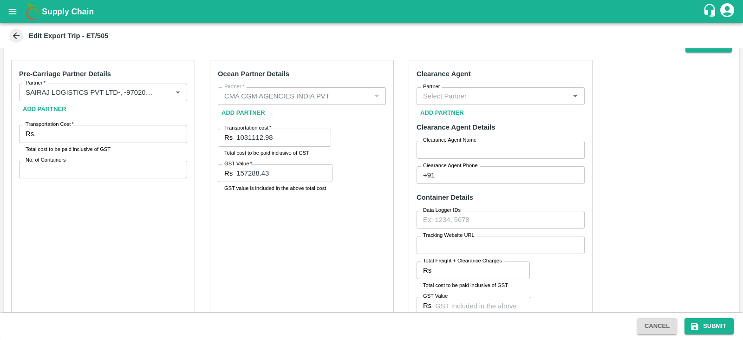
scroll to position [357, 0]
click at [170, 92] on icon "Clear" at bounding box center [166, 93] width 9 height 9
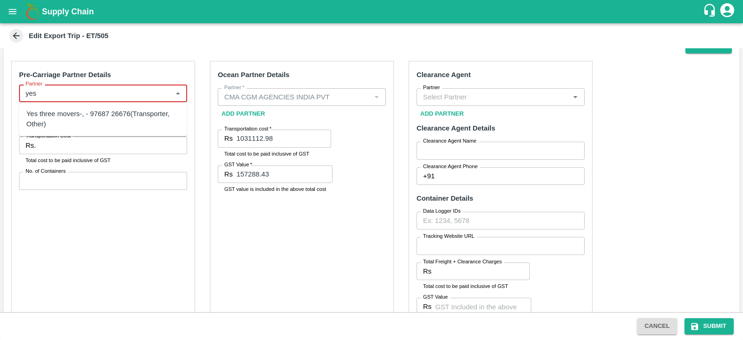
click at [131, 116] on div "Yes three movers-, - 97687 26676(Transporter, Other)" at bounding box center [102, 119] width 153 height 21
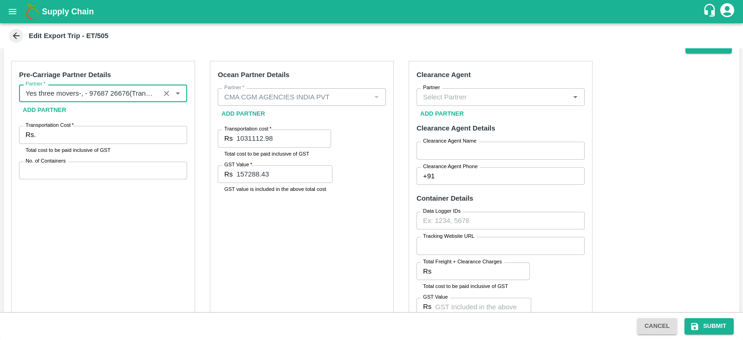
type input "Yes three movers-, - 97687 26676(Transporter, Other)"
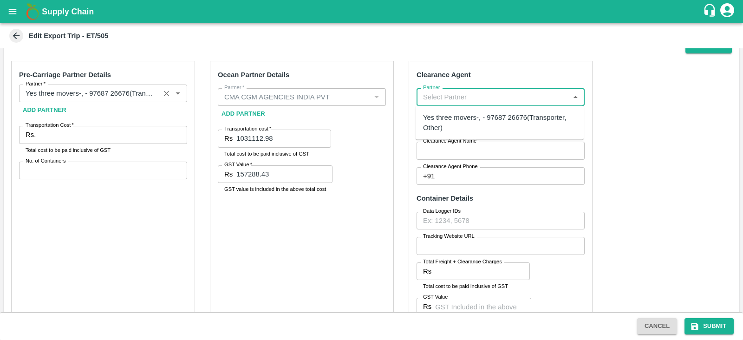
click at [420, 92] on input "Partner" at bounding box center [492, 97] width 147 height 12
paste input "1,25,375.00"
type input "1"
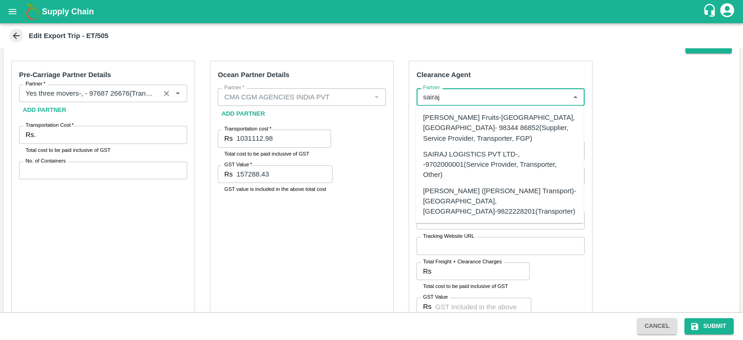
click at [457, 155] on div "SAIRAJ LOGISTICS PVT LTD-, -9702000001(Service Provider, Transporter, Other)" at bounding box center [499, 164] width 153 height 31
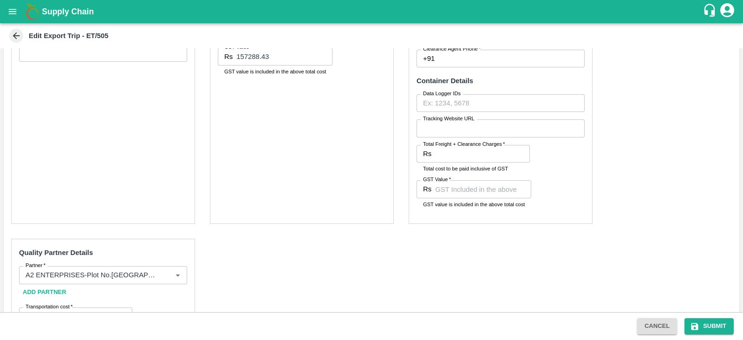
scroll to position [476, 0]
type input "SAIRAJ LOGISTICS PVT LTD-, -9702000001(Service Provider, Transporter, Other)"
click at [446, 157] on input "Total Freight + Clearance Charges   *" at bounding box center [482, 153] width 95 height 18
paste input "125375.00"
type input "125375.00"
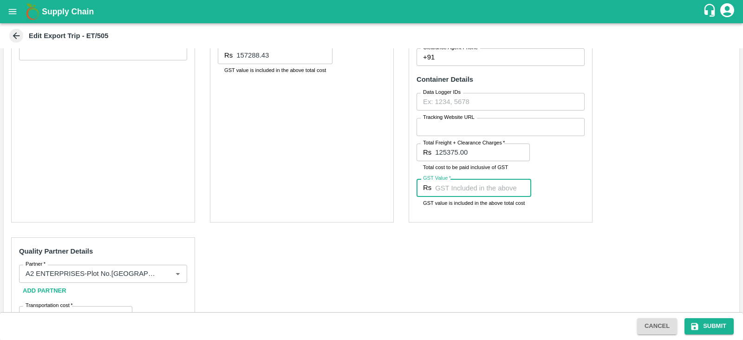
click at [455, 184] on input "GST Value   *" at bounding box center [483, 188] width 96 height 18
type input "19125.50"
click at [455, 278] on div "Pre-Carriage Partner Details Partner   * Partner   * Add Partner Transportation…" at bounding box center [372, 164] width 736 height 458
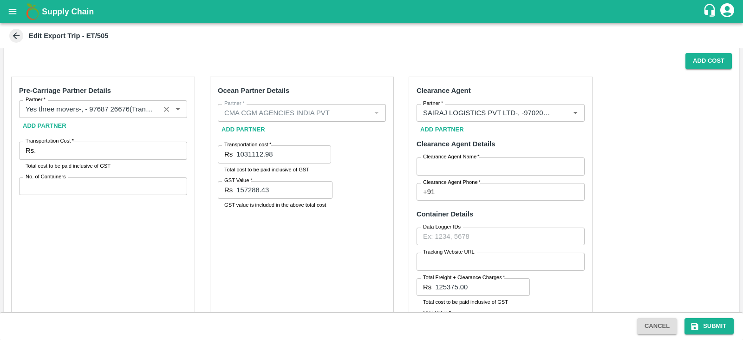
scroll to position [334, 0]
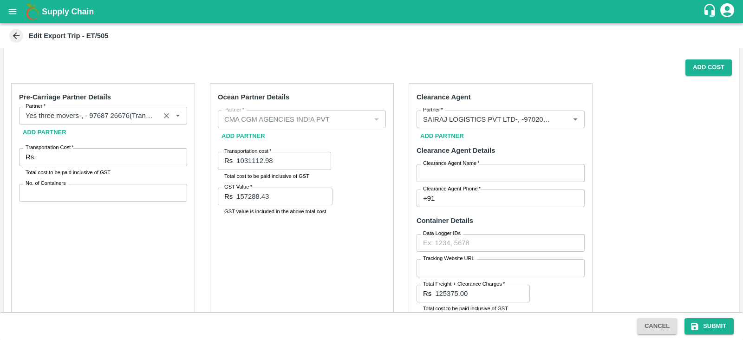
click at [353, 237] on div "Ocean Partner Details Partner   * Partner   * Add Partner Transportation cost  …" at bounding box center [302, 223] width 184 height 281
click at [119, 150] on input "Transportation Cost   *" at bounding box center [113, 157] width 148 height 18
paste input "1150750.00"
type input "1150750.00"
click at [96, 196] on input "No. of Containers" at bounding box center [103, 193] width 168 height 18
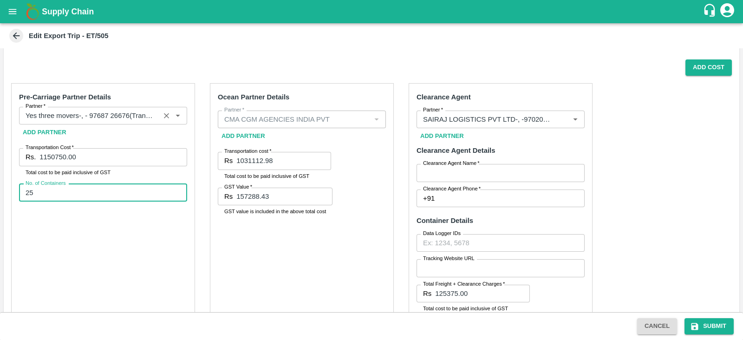
type input "25"
click at [368, 211] on div "Ocean Partner Details Partner   * Partner   * Add Partner Transportation cost  …" at bounding box center [302, 223] width 184 height 281
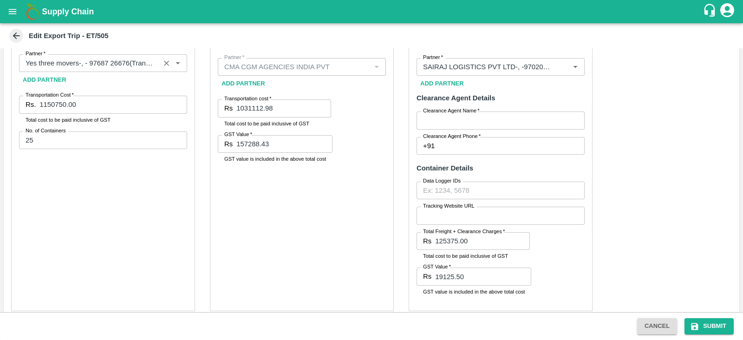
scroll to position [386, 0]
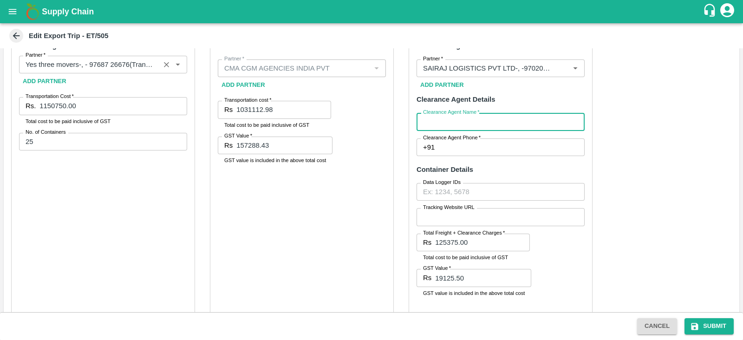
click at [446, 124] on input "Clearance Agent Name   *" at bounding box center [501, 122] width 168 height 18
type input "[PERSON_NAME]"
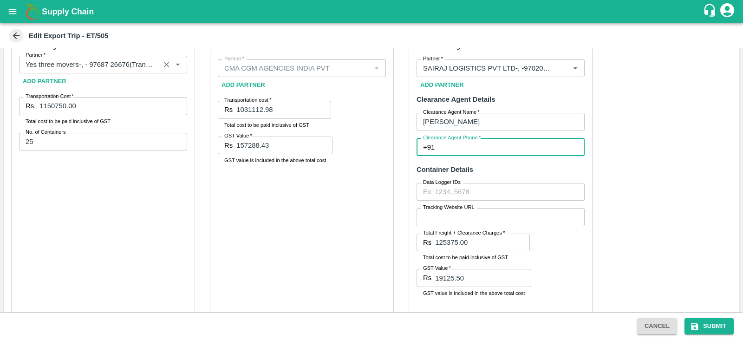
click at [470, 141] on input "Clearance Agent Phone   *" at bounding box center [511, 147] width 146 height 18
type input "9702000001"
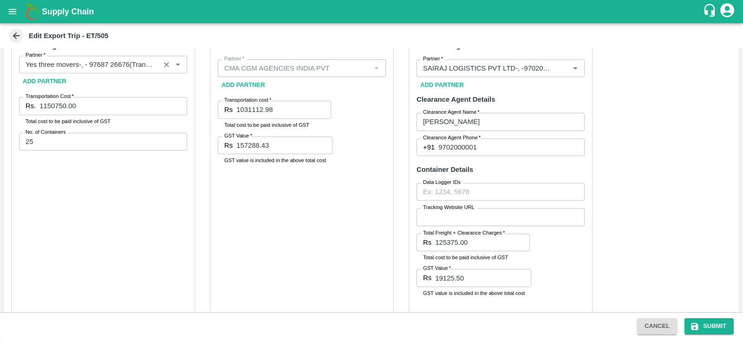
click at [367, 214] on div "Ocean Partner Details Partner   * Partner   * Add Partner Transportation cost  …" at bounding box center [302, 172] width 184 height 281
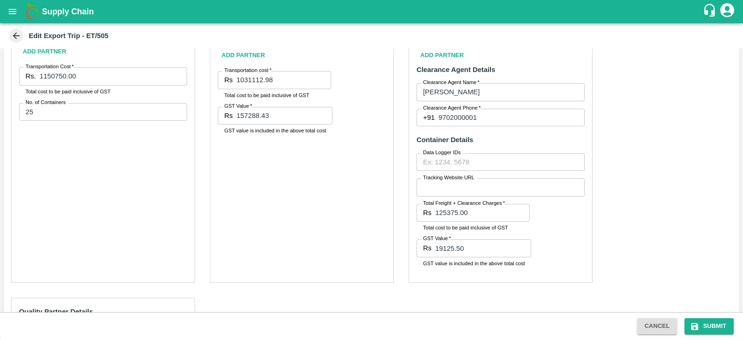
click at [367, 214] on div "Ocean Partner Details Partner   * Partner   * Add Partner Transportation cost  …" at bounding box center [302, 142] width 184 height 281
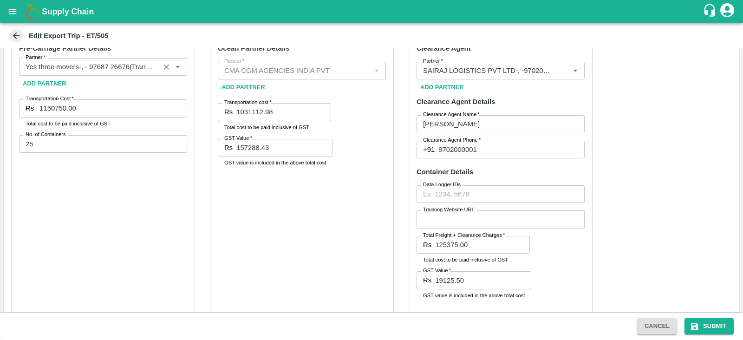
scroll to position [357, 0]
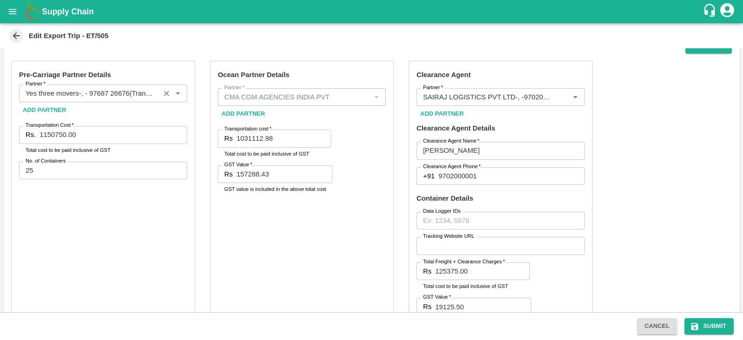
click at [385, 232] on div "Ocean Partner Details Partner   * Partner   * Add Partner Transportation cost  …" at bounding box center [302, 201] width 184 height 281
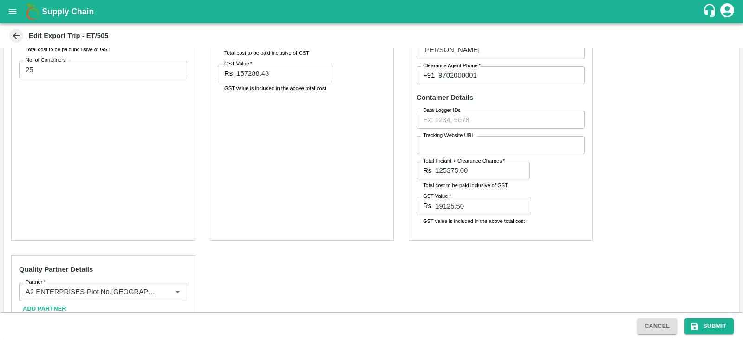
scroll to position [458, 0]
click at [315, 190] on div "Ocean Partner Details Partner   * Partner   * Add Partner Transportation cost  …" at bounding box center [302, 100] width 184 height 281
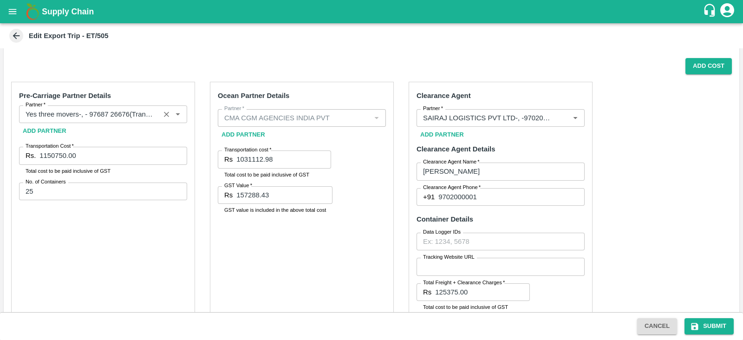
scroll to position [335, 0]
click at [366, 152] on div "Ocean Partner Details Partner   * Partner   * Add Partner Transportation cost  …" at bounding box center [302, 223] width 184 height 281
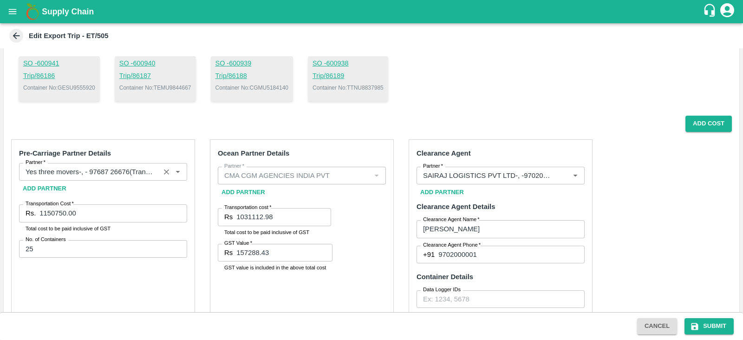
scroll to position [271, 0]
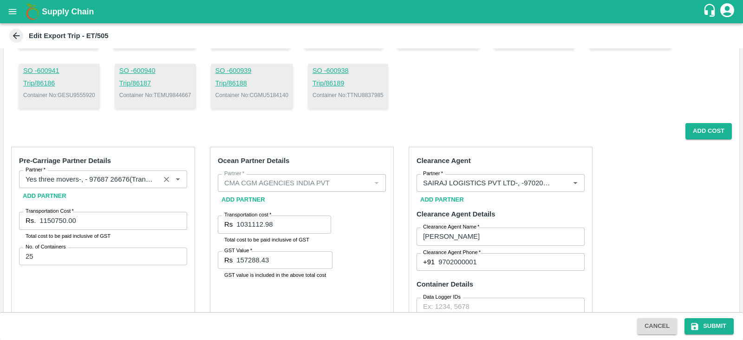
click at [363, 137] on div "Add Cost" at bounding box center [368, 131] width 728 height 16
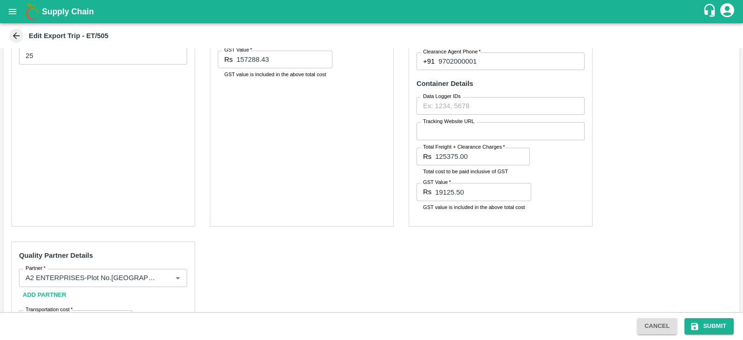
click at [318, 169] on div "Ocean Partner Details Partner   * Partner   * Add Partner Transportation cost  …" at bounding box center [302, 86] width 184 height 281
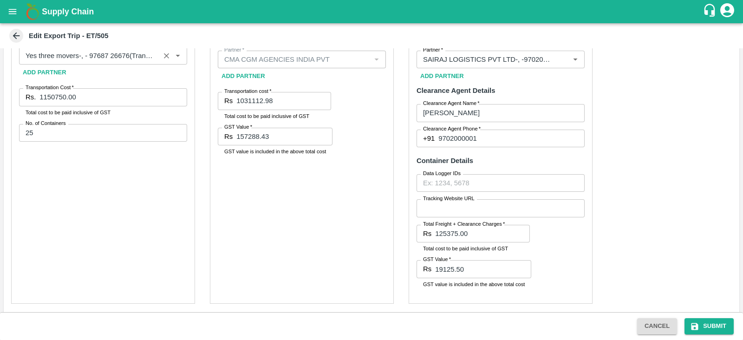
scroll to position [341, 0]
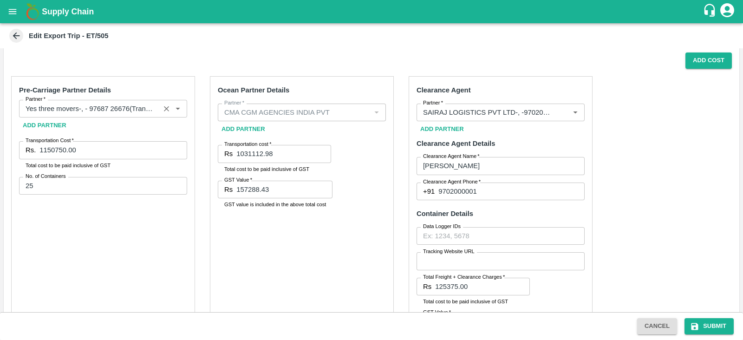
click at [360, 160] on div "Ocean Partner Details Partner   * Partner   * Add Partner Transportation cost  …" at bounding box center [302, 216] width 184 height 281
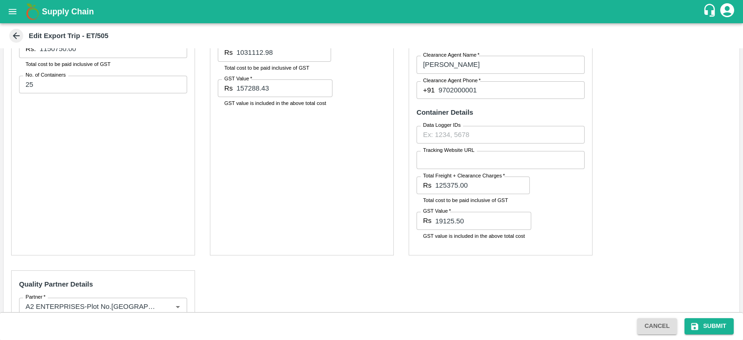
scroll to position [559, 0]
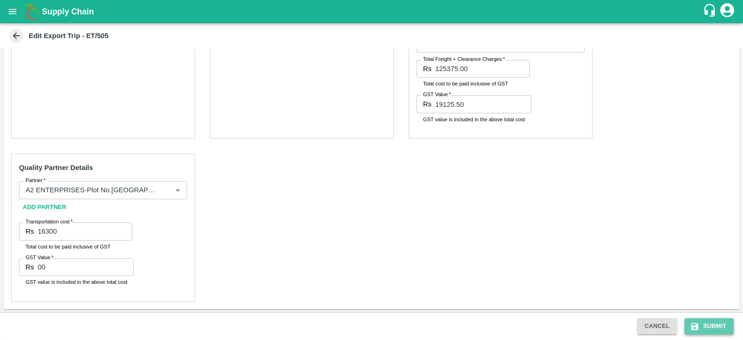
click at [693, 328] on icon "submit" at bounding box center [695, 326] width 7 height 7
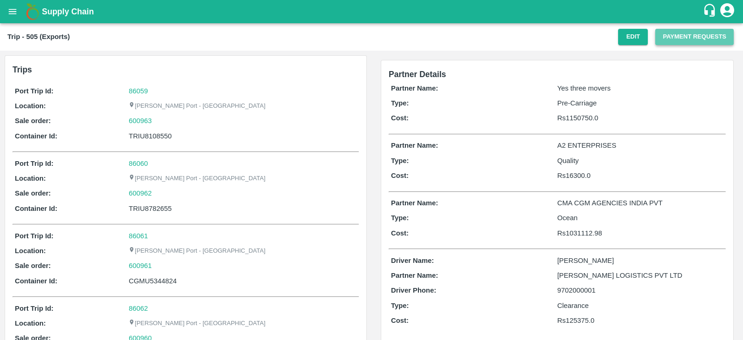
click at [674, 39] on button "Payment Requests" at bounding box center [694, 37] width 78 height 16
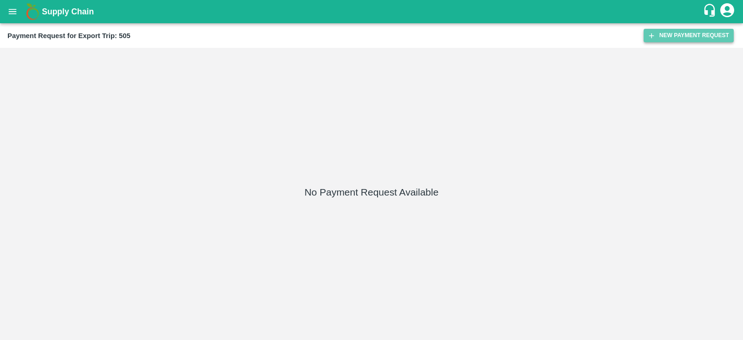
click at [666, 37] on button "New Payment Request" at bounding box center [689, 35] width 90 height 13
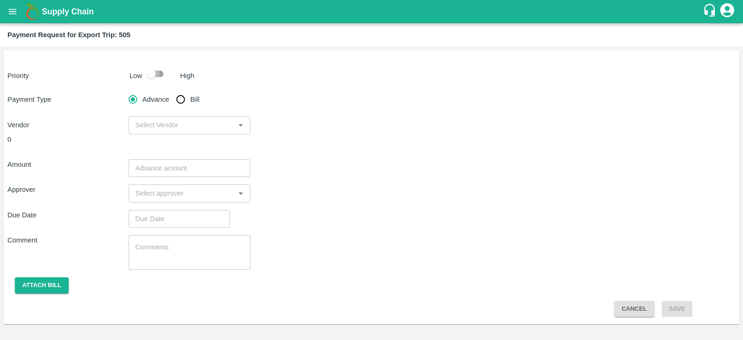
click at [159, 77] on input "checkbox" at bounding box center [150, 74] width 53 height 18
checkbox input "true"
click at [182, 99] on input "Bill" at bounding box center [180, 99] width 19 height 19
radio input "true"
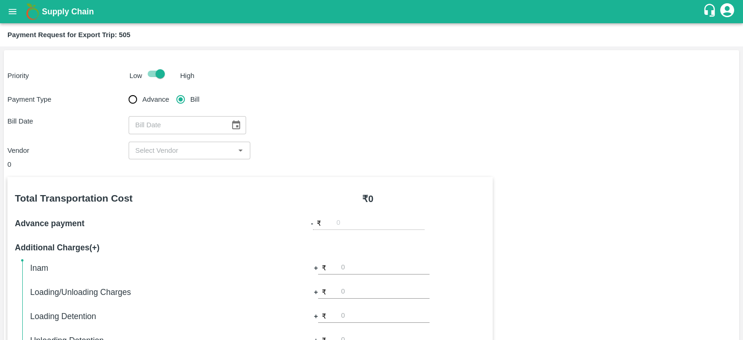
click at [150, 98] on span "Advance" at bounding box center [156, 99] width 27 height 10
click at [142, 98] on input "Advance" at bounding box center [133, 99] width 19 height 19
radio input "true"
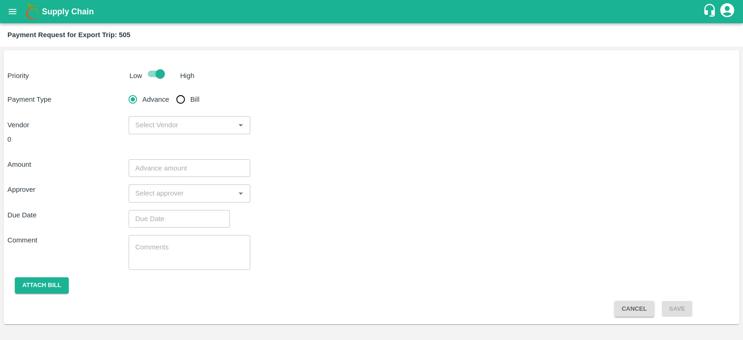
click at [192, 120] on input "input" at bounding box center [181, 125] width 100 height 12
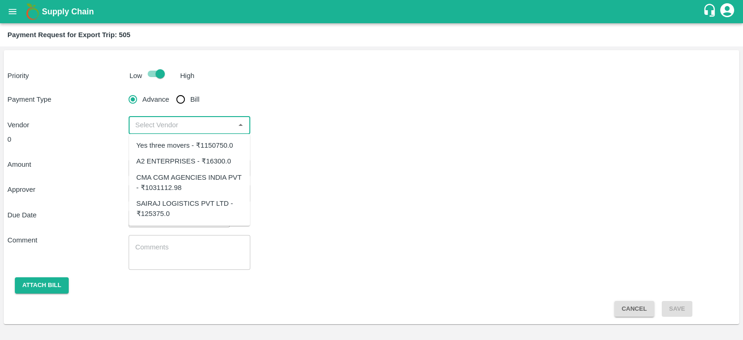
click at [198, 178] on div "CMA CGM AGENCIES INDIA PVT - ₹1031112.98" at bounding box center [190, 182] width 106 height 21
type input "CMA CGM AGENCIES INDIA PVT - ₹1031112.98"
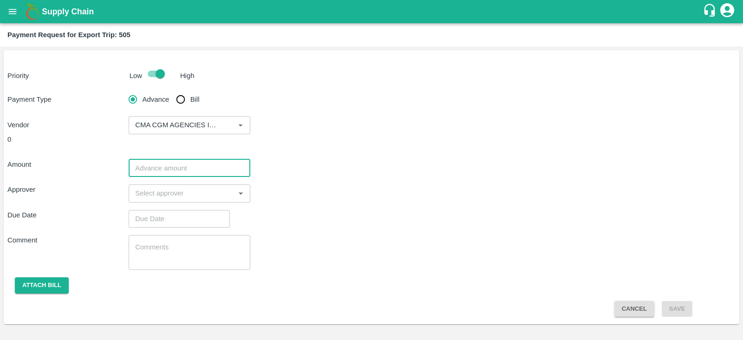
click at [200, 169] on input "number" at bounding box center [189, 168] width 121 height 18
paste input "1031112.98"
type input "1031112.98"
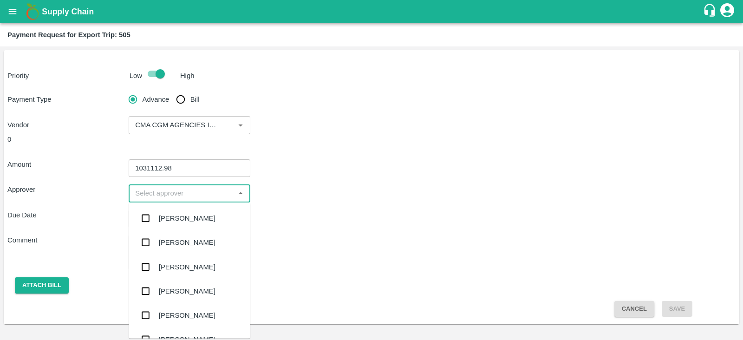
click at [172, 193] on input "input" at bounding box center [181, 193] width 100 height 12
type input "pras"
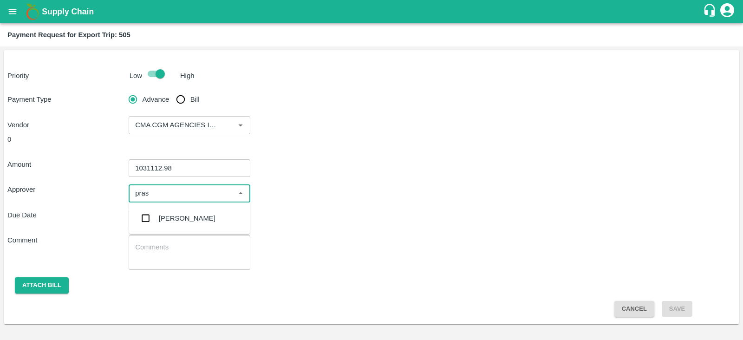
click at [168, 216] on div "[PERSON_NAME]" at bounding box center [187, 218] width 57 height 10
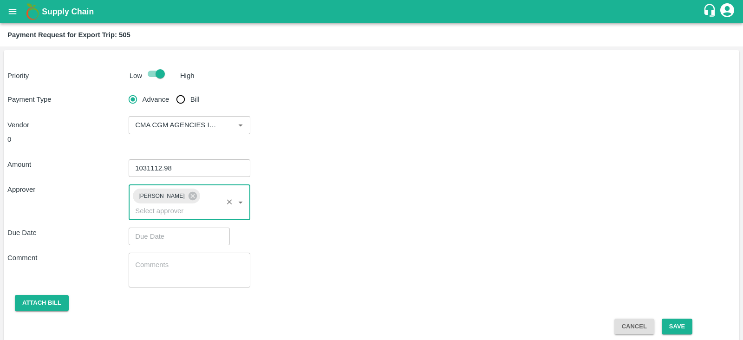
type input "DD/MM/YYYY hh:mm aa"
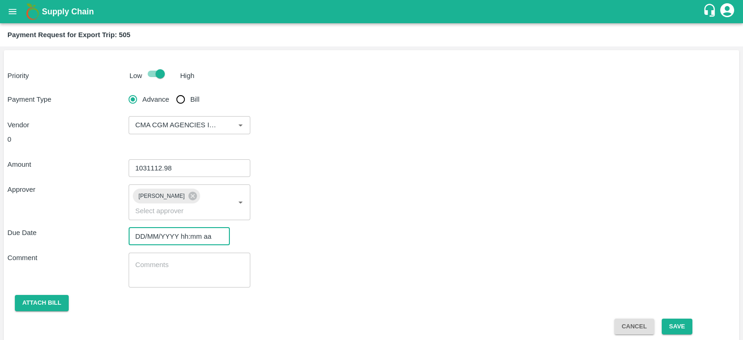
click at [176, 228] on input "DD/MM/YYYY hh:mm aa" at bounding box center [176, 237] width 95 height 18
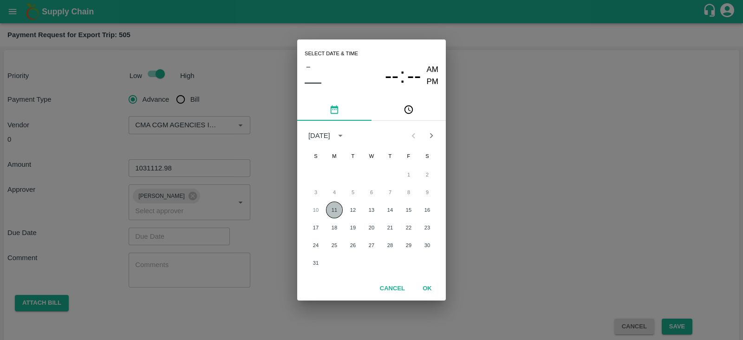
click at [333, 208] on button "11" at bounding box center [334, 210] width 17 height 17
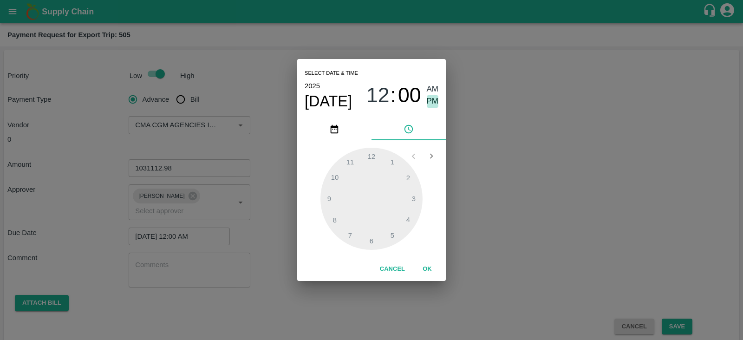
click at [435, 98] on span "PM" at bounding box center [433, 101] width 12 height 13
click at [407, 199] on div at bounding box center [371, 199] width 102 height 102
type input "[DATE] 03:00 PM"
click at [425, 270] on button "OK" at bounding box center [427, 269] width 30 height 16
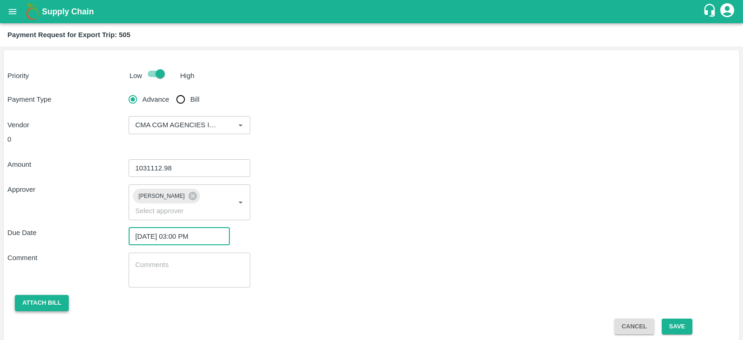
click at [57, 295] on button "Attach bill" at bounding box center [42, 303] width 54 height 16
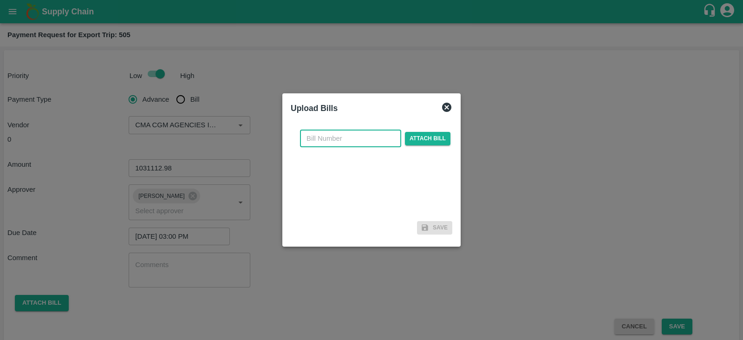
click at [372, 139] on input "text" at bounding box center [350, 139] width 101 height 18
paste input "INEMHC26053475"
type input "INEMHC26053475"
click at [426, 134] on span "Attach bill" at bounding box center [428, 138] width 46 height 13
click at [0, 0] on input "Attach bill" at bounding box center [0, 0] width 0 height 0
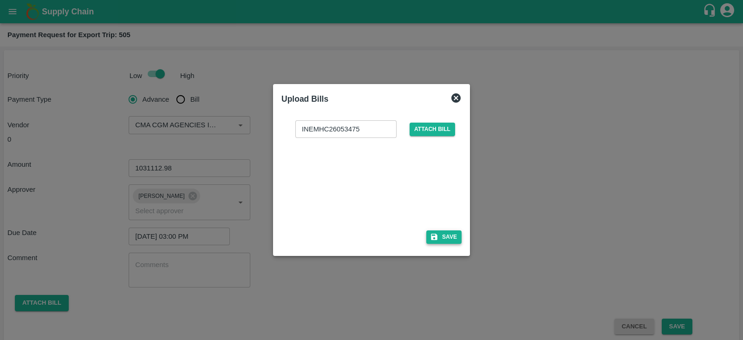
click at [447, 231] on button "Save" at bounding box center [443, 236] width 35 height 13
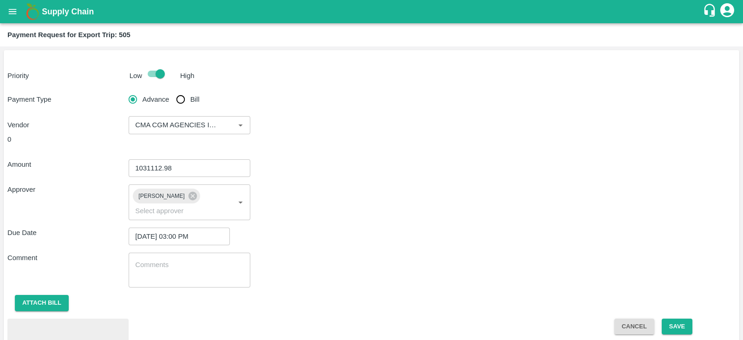
scroll to position [43, 0]
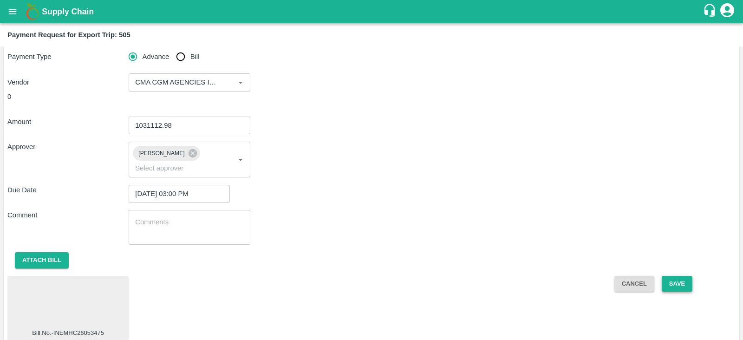
click at [687, 276] on button "Save" at bounding box center [677, 284] width 31 height 16
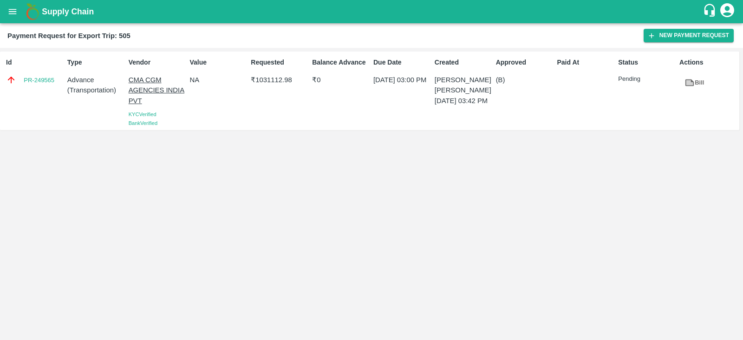
click at [49, 91] on div "Id PR-249565" at bounding box center [32, 91] width 61 height 74
copy link "PR-249565"
